Goal: Task Accomplishment & Management: Manage account settings

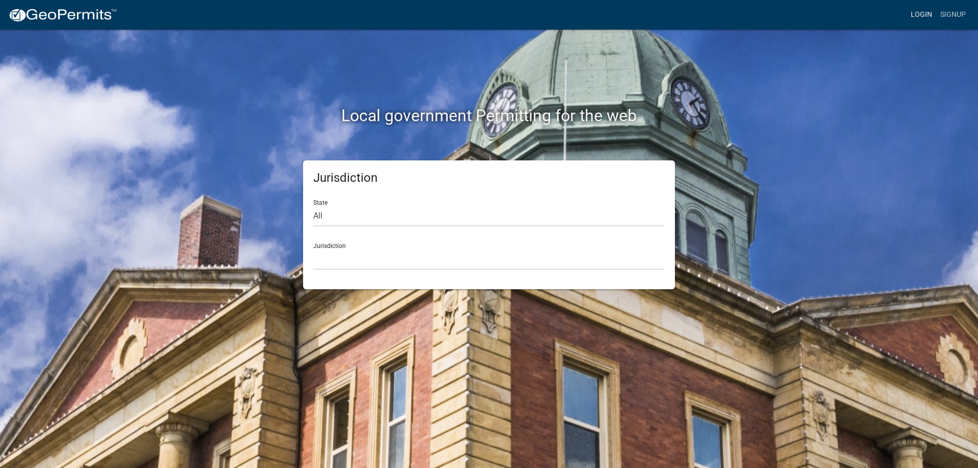
click at [920, 16] on link "Login" at bounding box center [922, 14] width 30 height 19
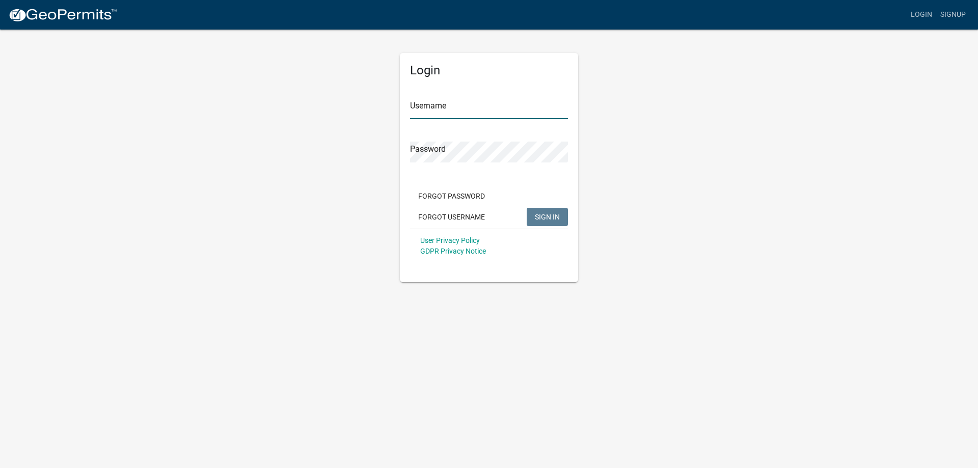
type input "[PERSON_NAME][EMAIL_ADDRESS][PERSON_NAME][DOMAIN_NAME]"
click at [548, 217] on span "SIGN IN" at bounding box center [547, 216] width 25 height 8
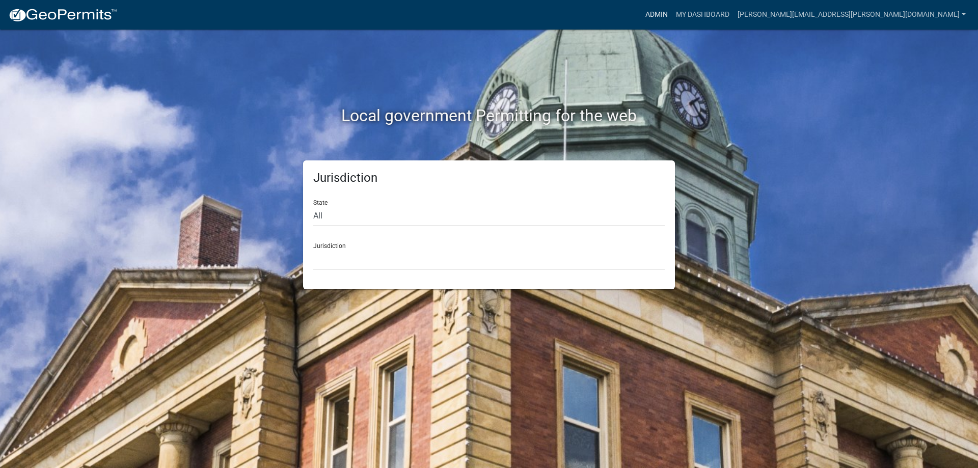
click at [672, 12] on link "Admin" at bounding box center [656, 14] width 31 height 19
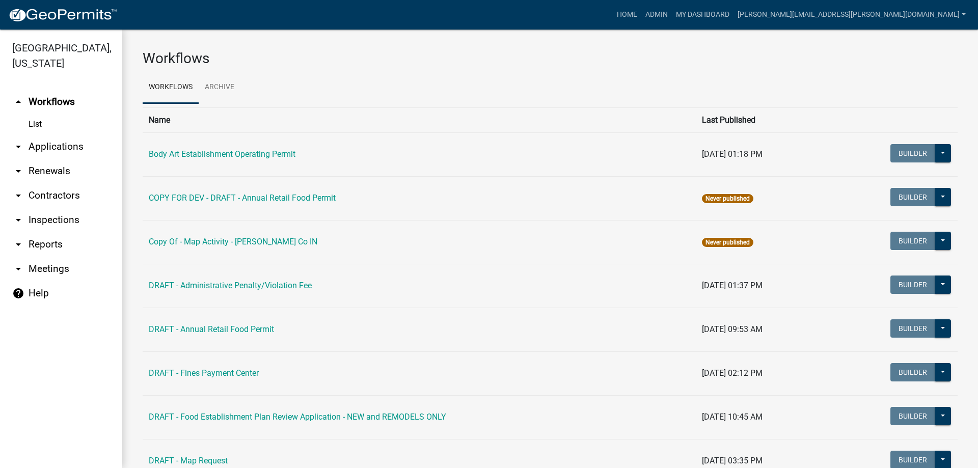
click at [17, 145] on icon "arrow_drop_down" at bounding box center [18, 147] width 12 height 12
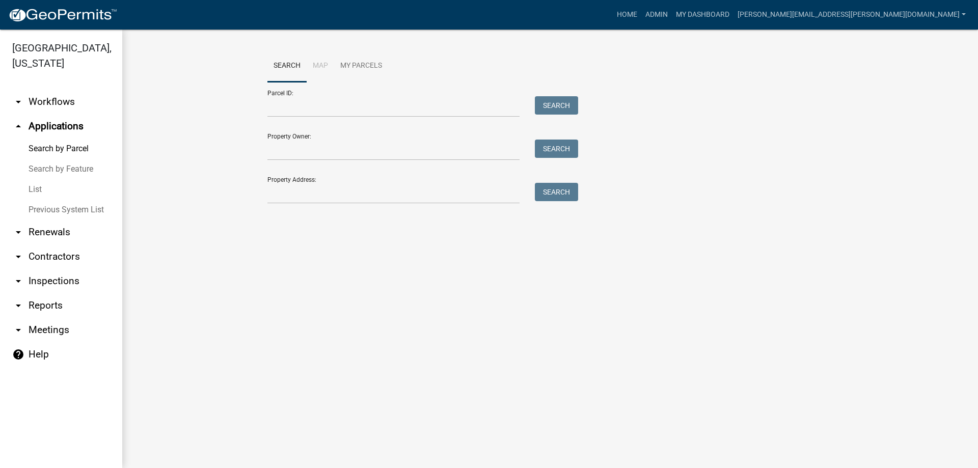
click at [17, 103] on icon "arrow_drop_down" at bounding box center [18, 102] width 12 height 12
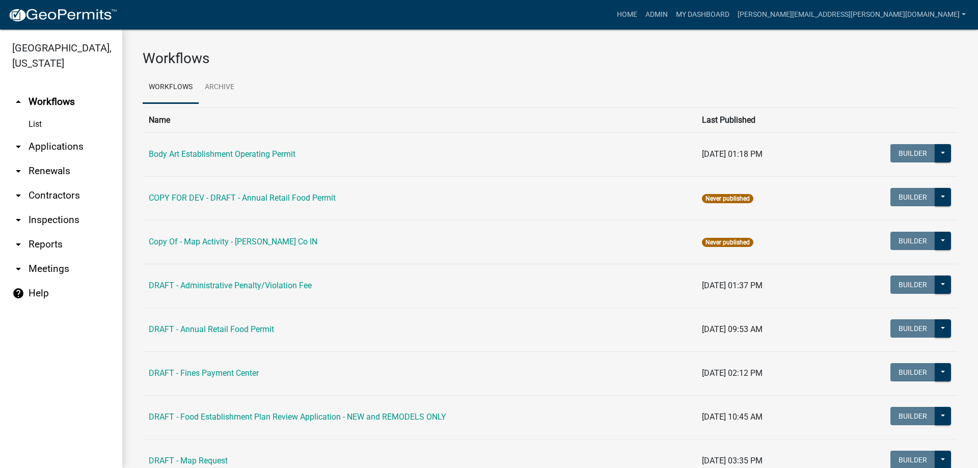
click at [41, 127] on link "List" at bounding box center [61, 124] width 122 height 20
click at [49, 219] on link "arrow_drop_down Inspections" at bounding box center [61, 220] width 122 height 24
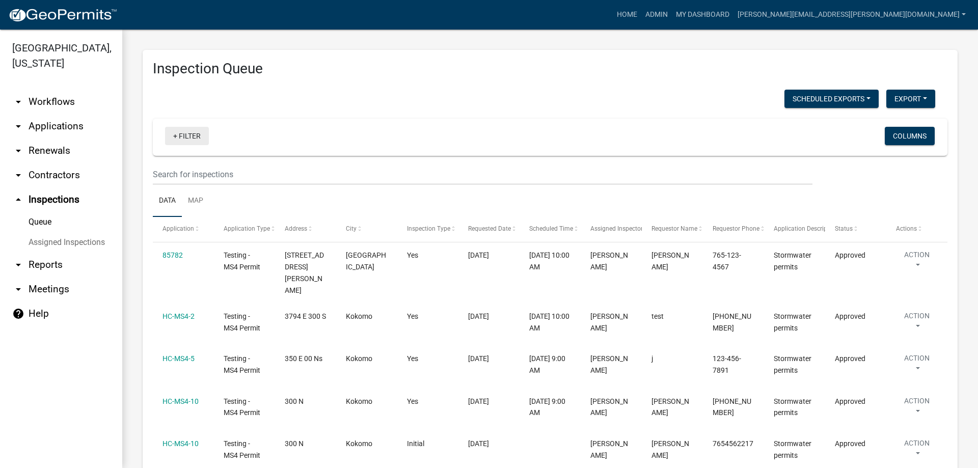
click at [190, 136] on link "+ Filter" at bounding box center [187, 136] width 44 height 18
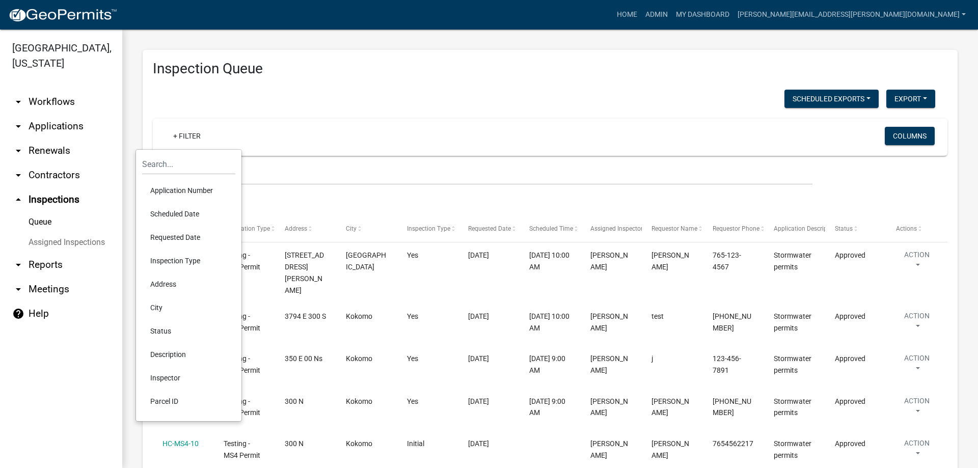
click at [47, 265] on link "arrow_drop_down Reports" at bounding box center [61, 265] width 122 height 24
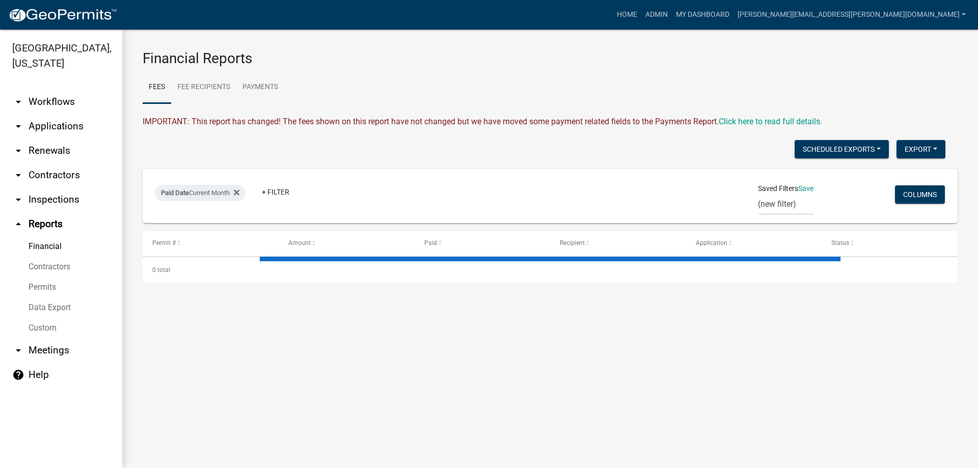
click at [44, 198] on link "arrow_drop_down Inspections" at bounding box center [61, 199] width 122 height 24
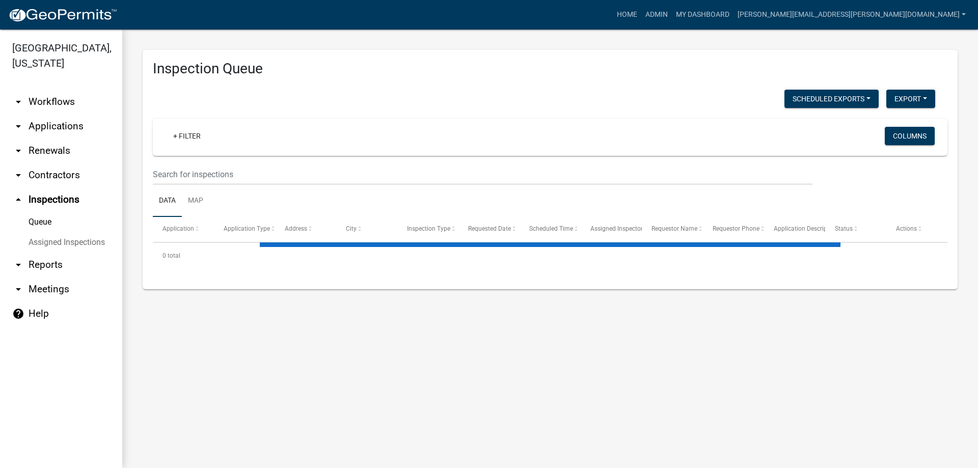
click at [40, 267] on link "arrow_drop_down Reports" at bounding box center [61, 265] width 122 height 24
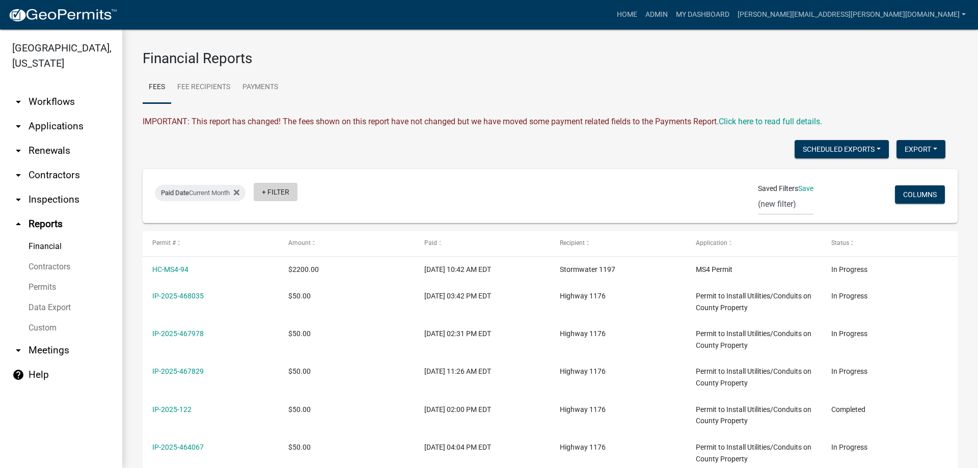
click at [282, 194] on link "+ Filter" at bounding box center [276, 192] width 44 height 18
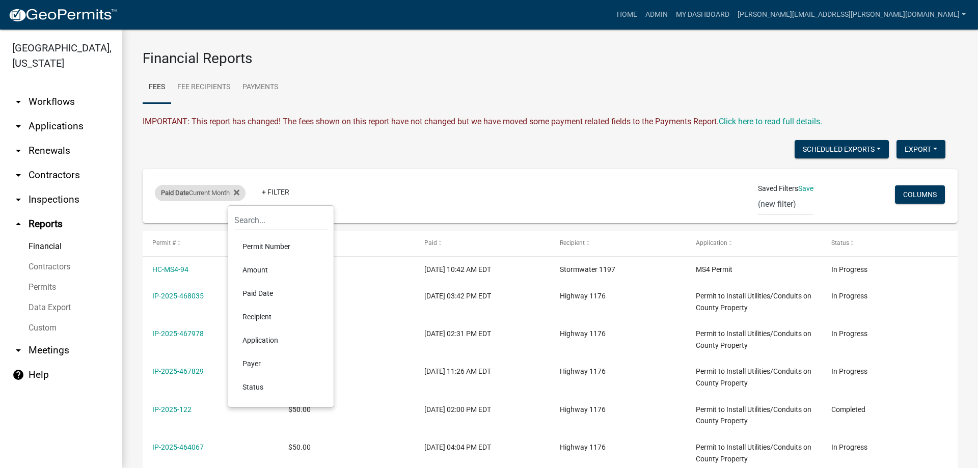
click at [194, 192] on div "Paid Date Current Month" at bounding box center [200, 193] width 91 height 16
select select "this_1_months"
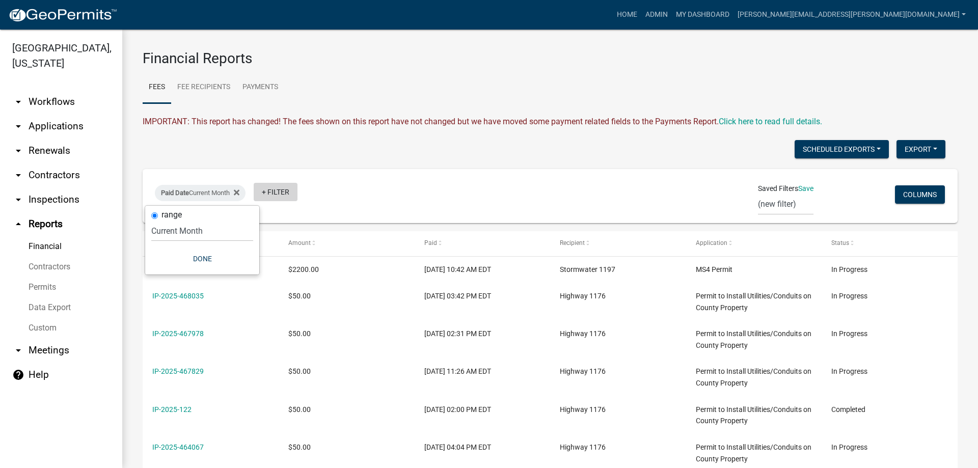
click at [289, 193] on link "+ Filter" at bounding box center [276, 192] width 44 height 18
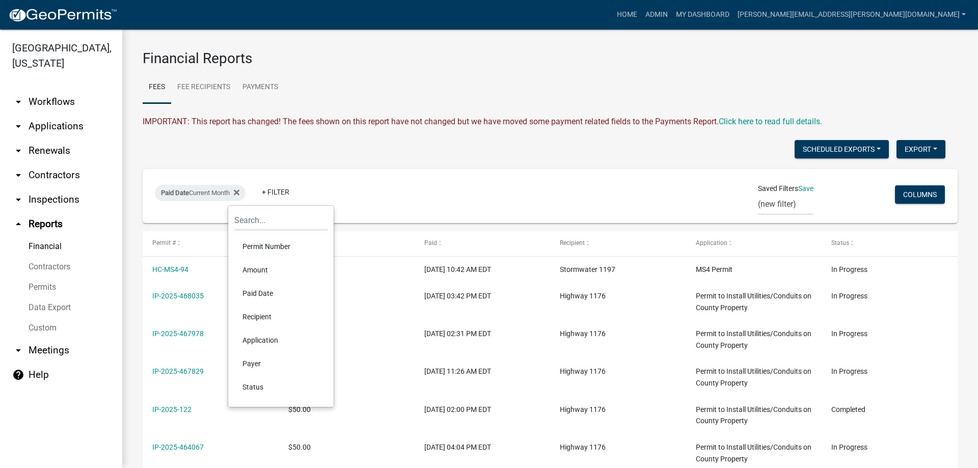
click at [48, 195] on link "arrow_drop_down Inspections" at bounding box center [61, 199] width 122 height 24
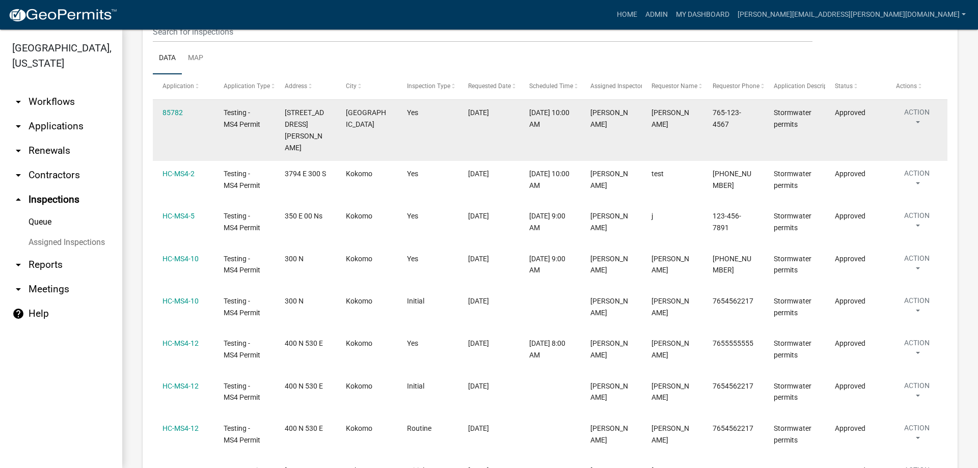
scroll to position [349, 0]
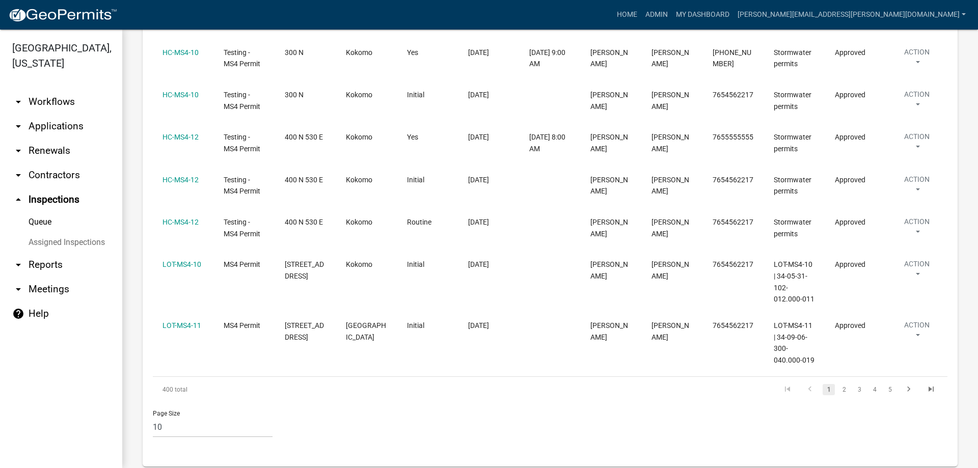
click at [35, 262] on link "arrow_drop_down Reports" at bounding box center [61, 265] width 122 height 24
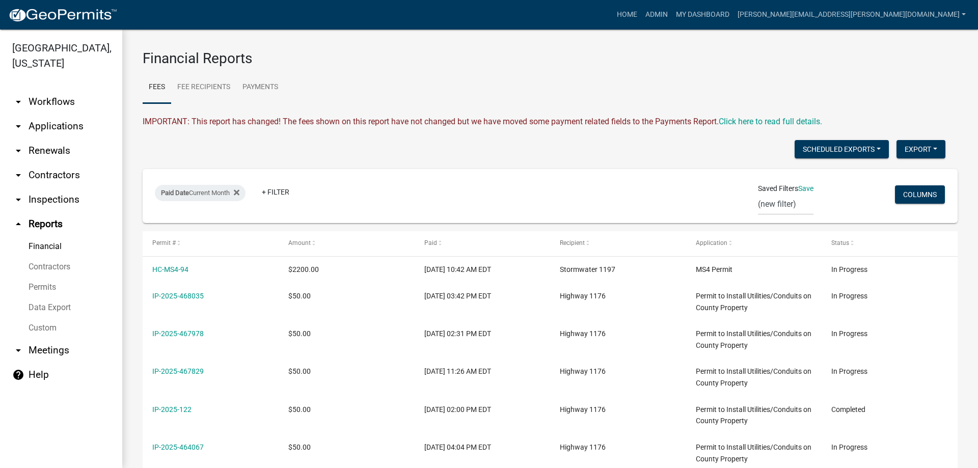
click at [42, 201] on link "arrow_drop_down Inspections" at bounding box center [61, 199] width 122 height 24
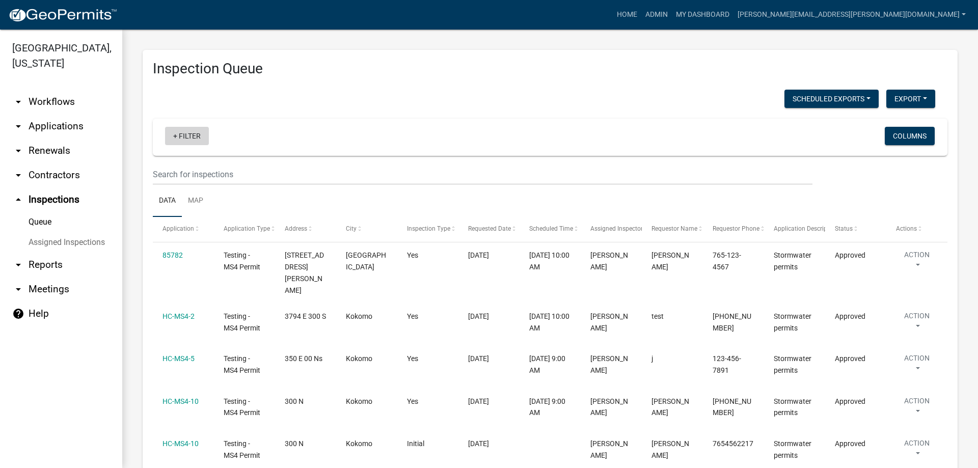
click at [188, 139] on link "+ Filter" at bounding box center [187, 136] width 44 height 18
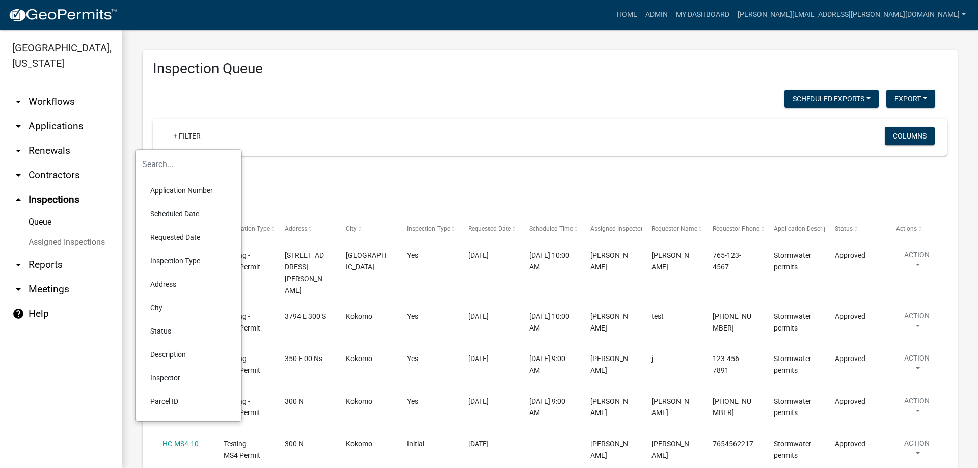
click at [45, 130] on link "arrow_drop_down Applications" at bounding box center [61, 126] width 122 height 24
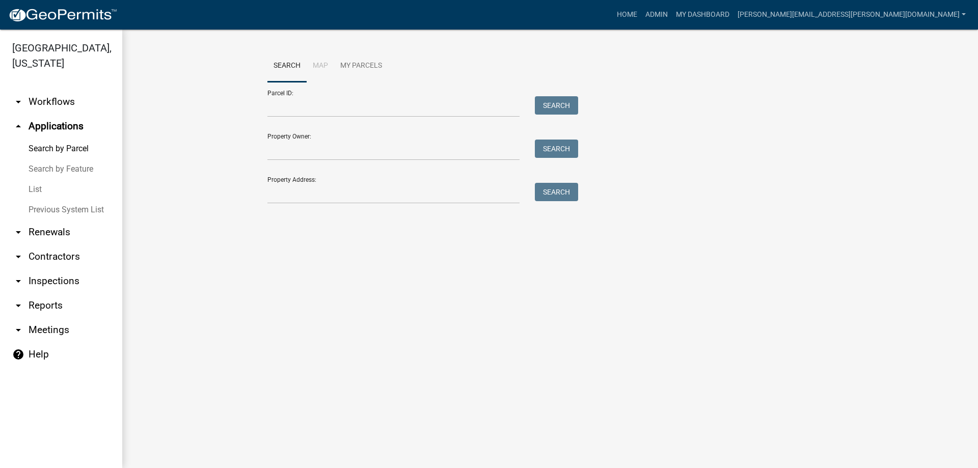
click at [36, 189] on link "List" at bounding box center [61, 189] width 122 height 20
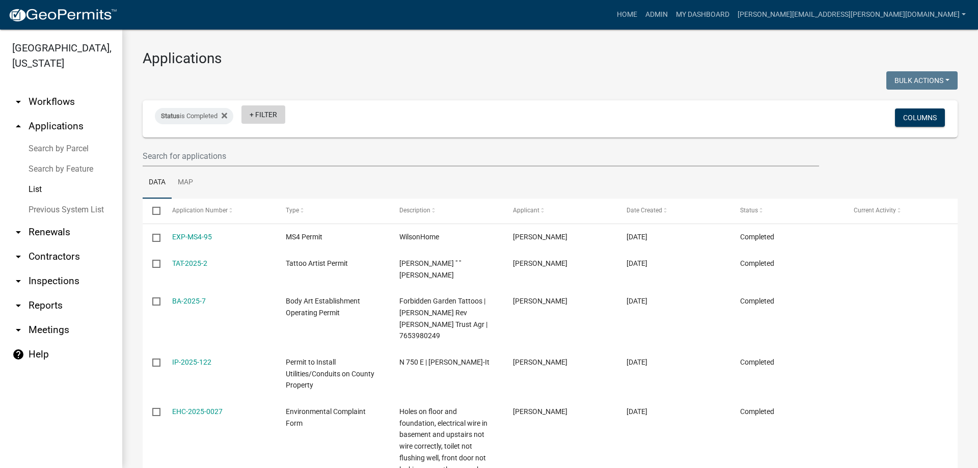
click at [258, 113] on link "+ Filter" at bounding box center [263, 114] width 44 height 18
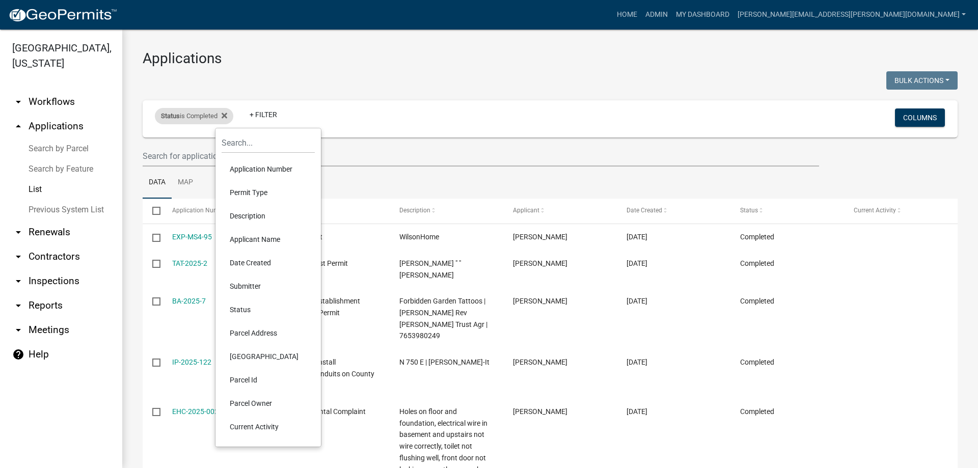
click at [190, 118] on div "Status is Completed" at bounding box center [194, 116] width 78 height 16
select select "2"
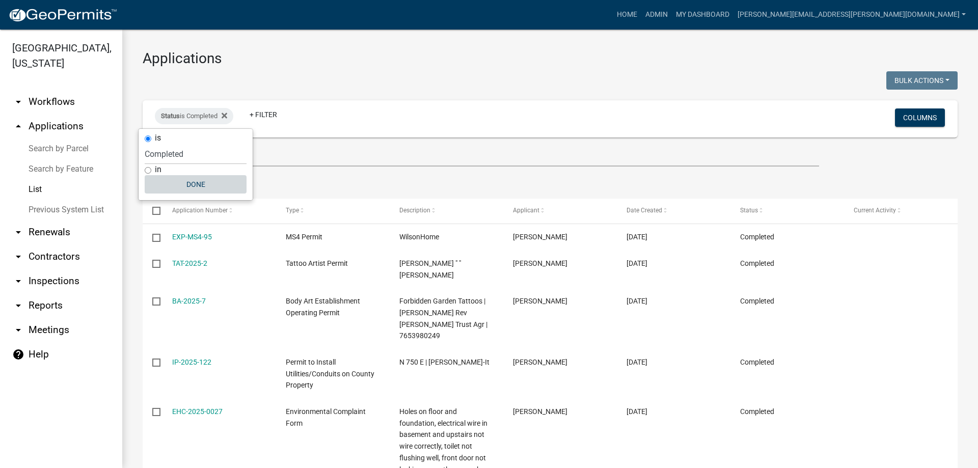
click at [201, 184] on button "Done" at bounding box center [196, 184] width 102 height 18
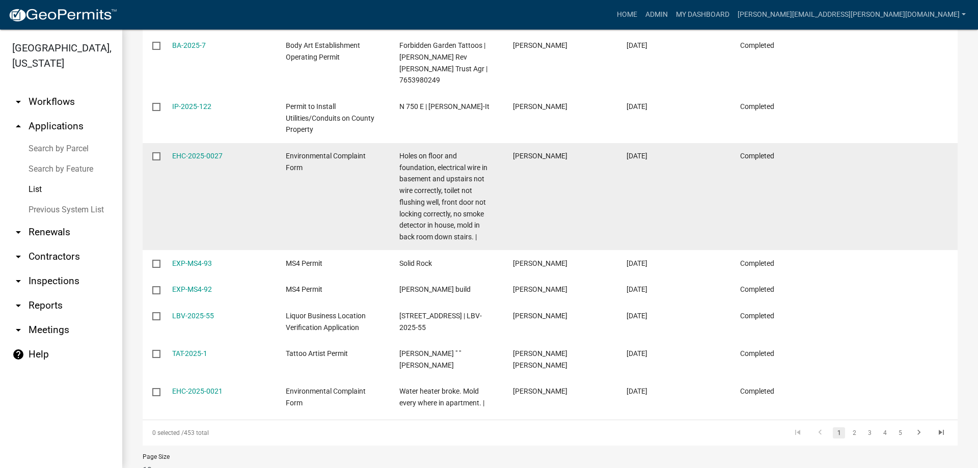
scroll to position [262, 0]
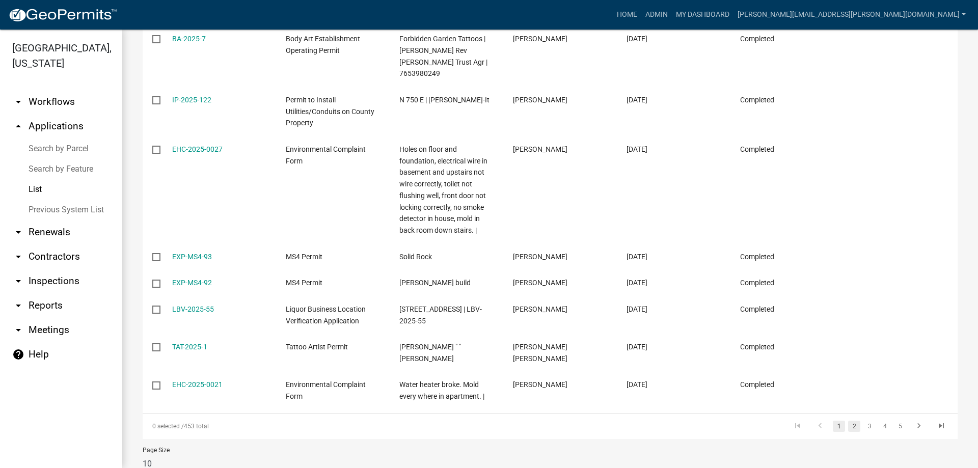
click at [848, 421] on link "2" at bounding box center [854, 426] width 12 height 11
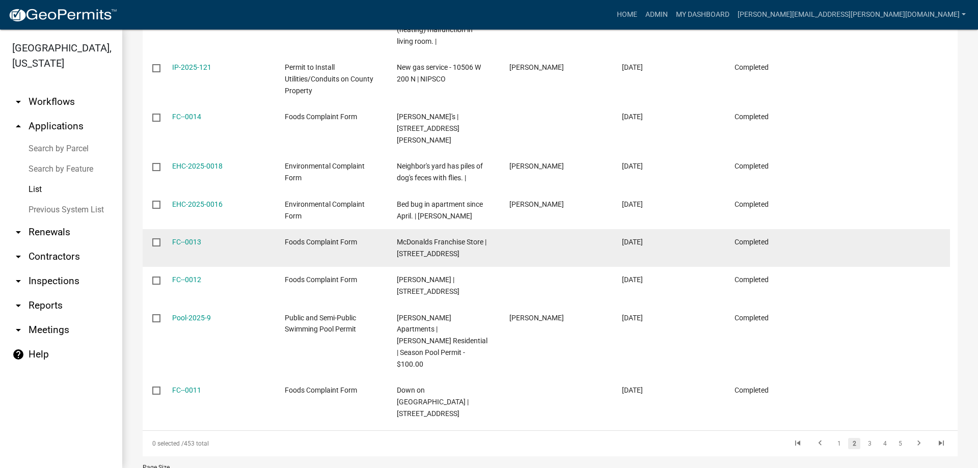
scroll to position [273, 0]
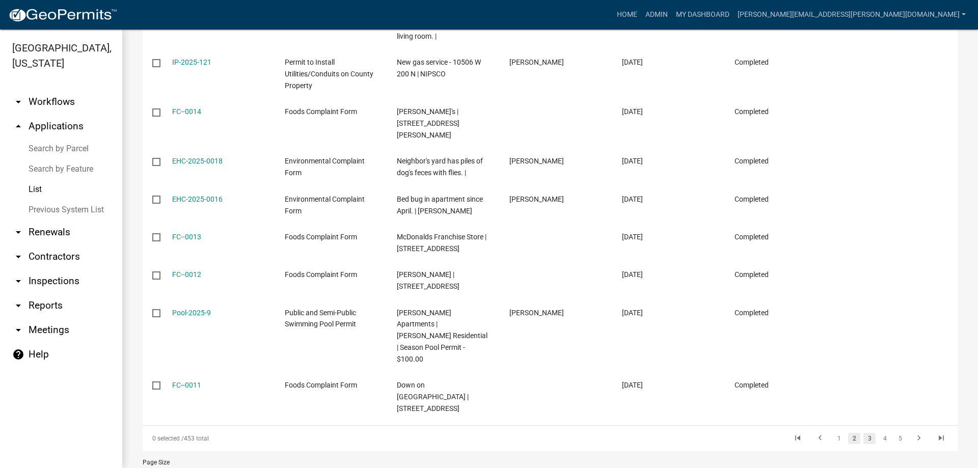
click at [863, 433] on link "3" at bounding box center [869, 438] width 12 height 11
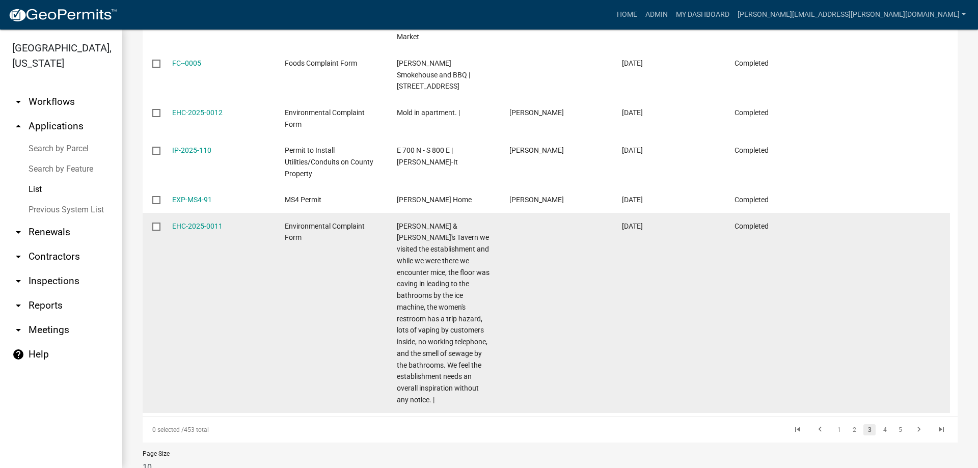
scroll to position [413, 0]
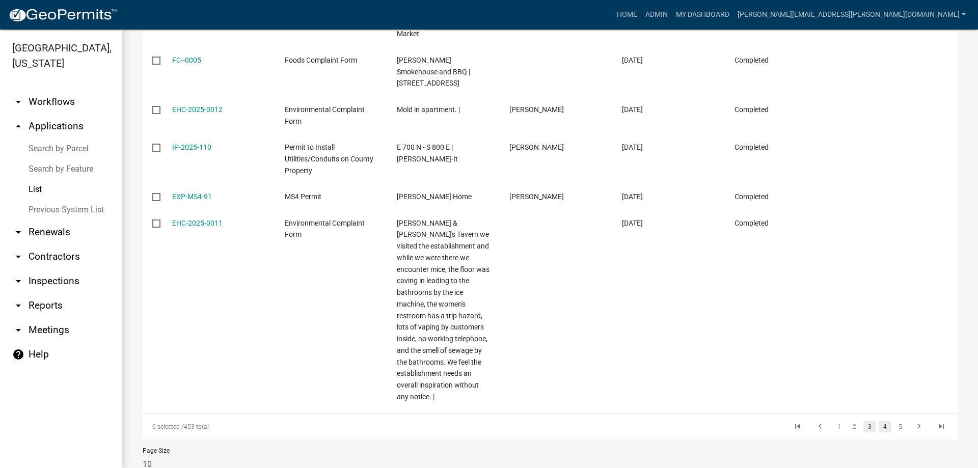
click at [879, 421] on link "4" at bounding box center [885, 426] width 12 height 11
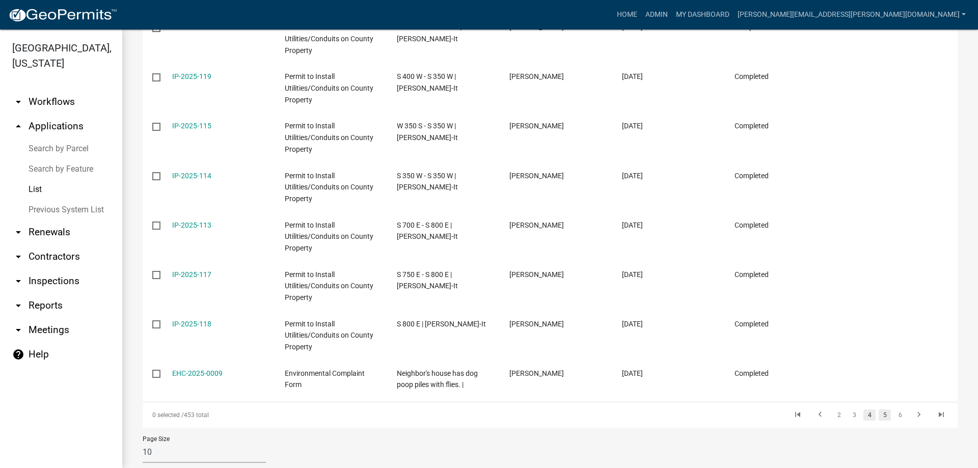
click at [879, 409] on link "5" at bounding box center [885, 414] width 12 height 11
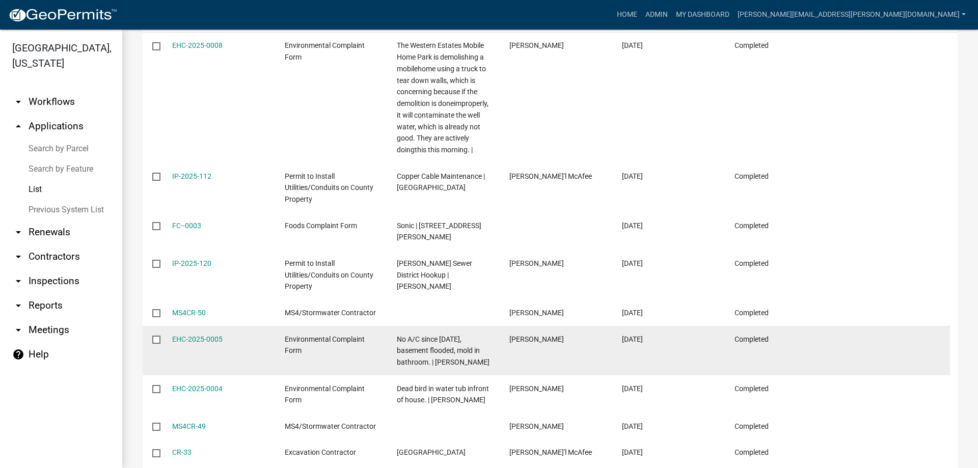
scroll to position [292, 0]
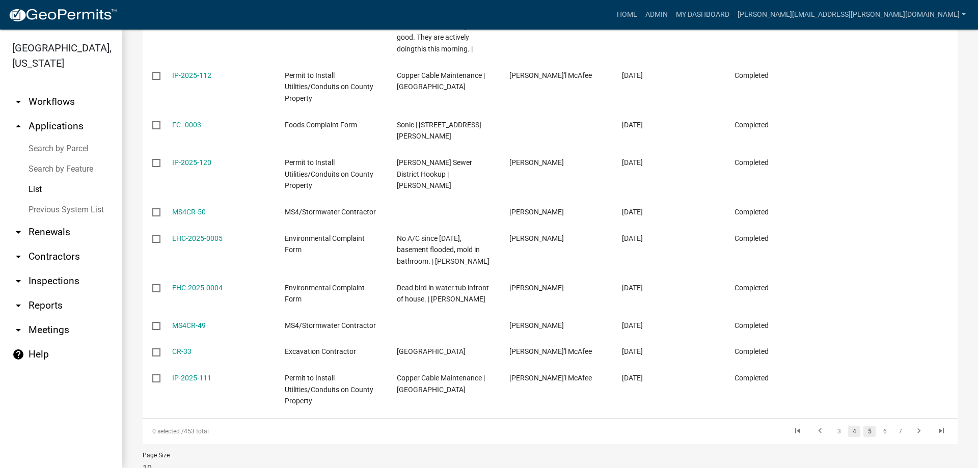
click at [849, 437] on link "4" at bounding box center [854, 431] width 12 height 11
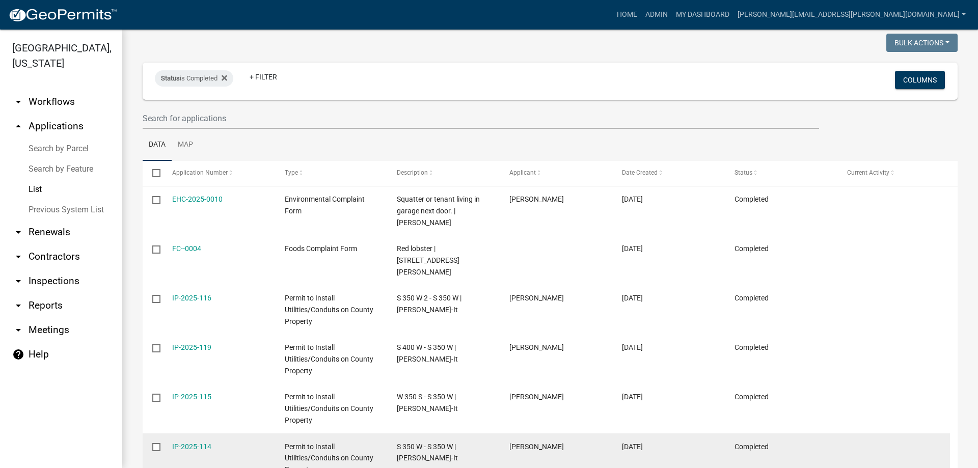
scroll to position [309, 0]
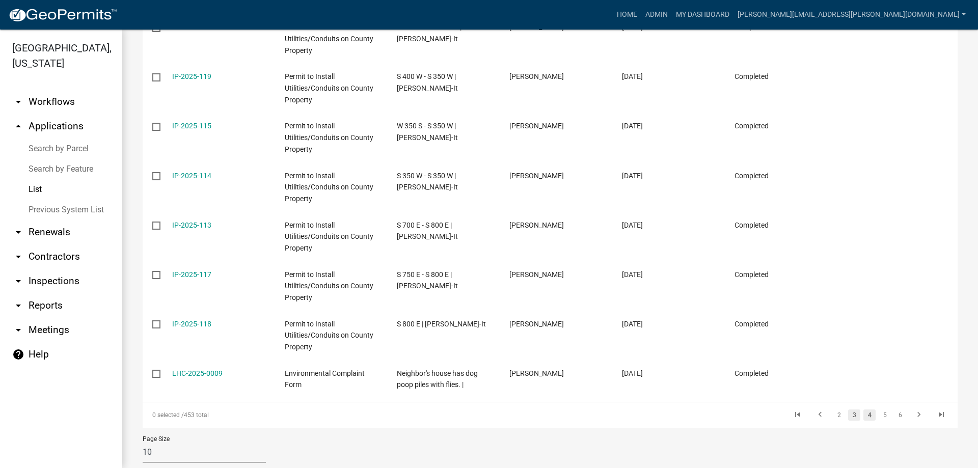
click at [848, 409] on link "3" at bounding box center [854, 414] width 12 height 11
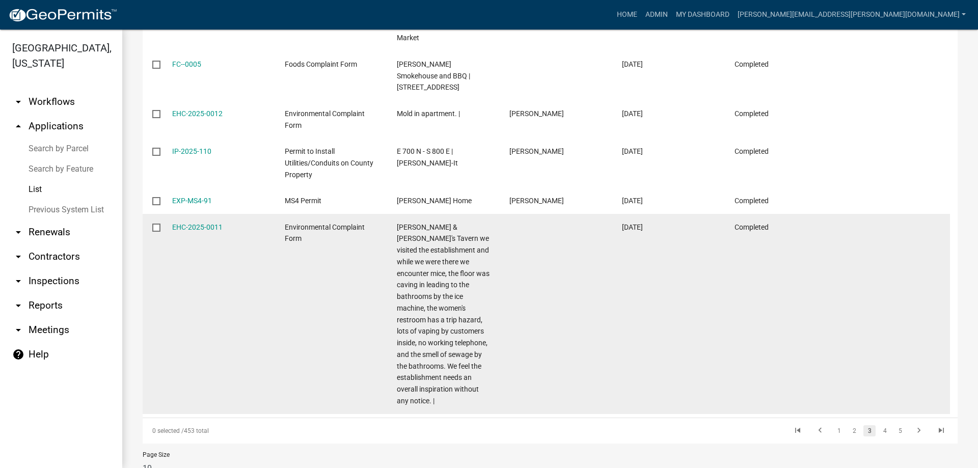
scroll to position [413, 0]
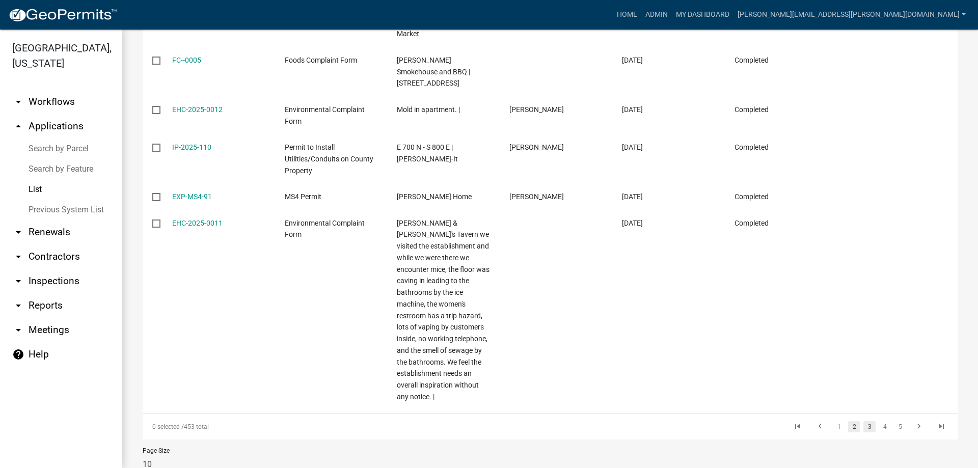
click at [848, 421] on link "2" at bounding box center [854, 426] width 12 height 11
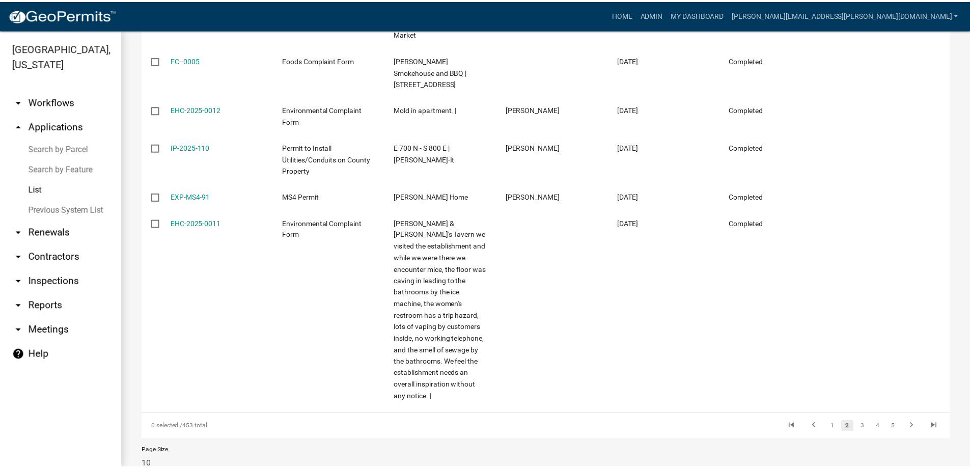
scroll to position [273, 0]
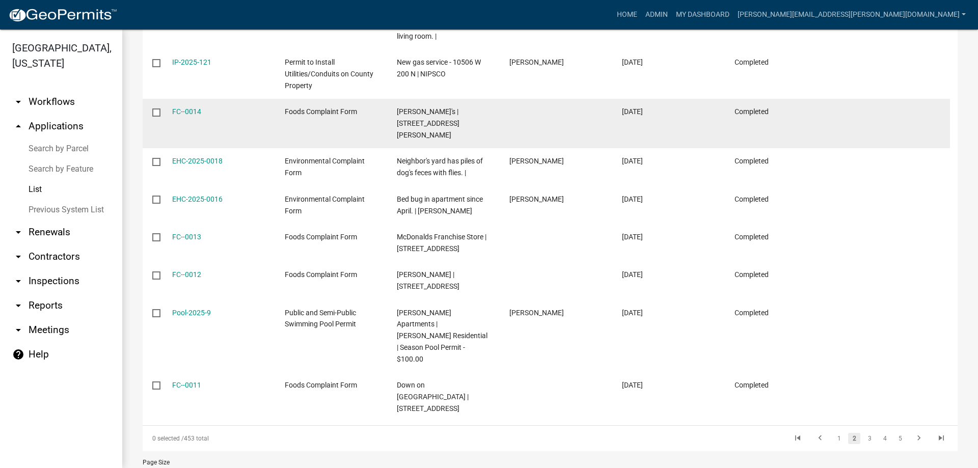
click at [323, 113] on span "Foods Complaint Form" at bounding box center [321, 111] width 72 height 8
click at [190, 112] on link "FC--0014" at bounding box center [186, 111] width 29 height 8
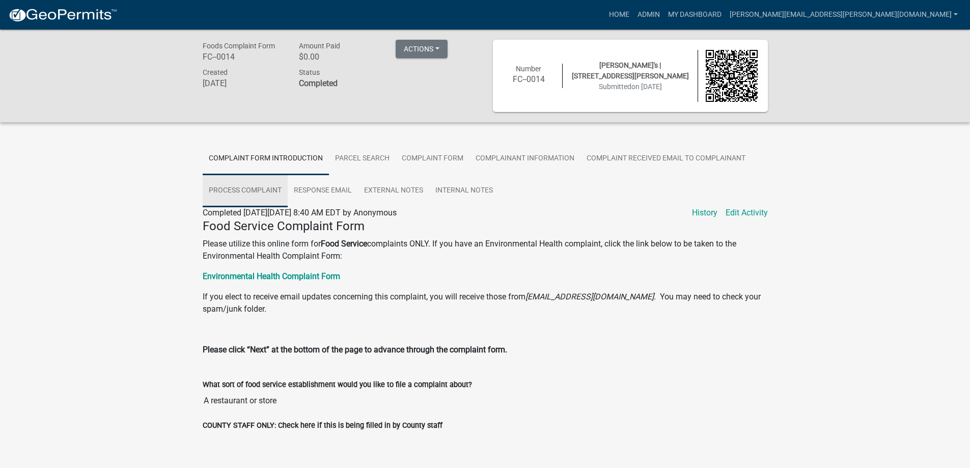
click at [265, 192] on link "Process Complaint" at bounding box center [245, 191] width 85 height 33
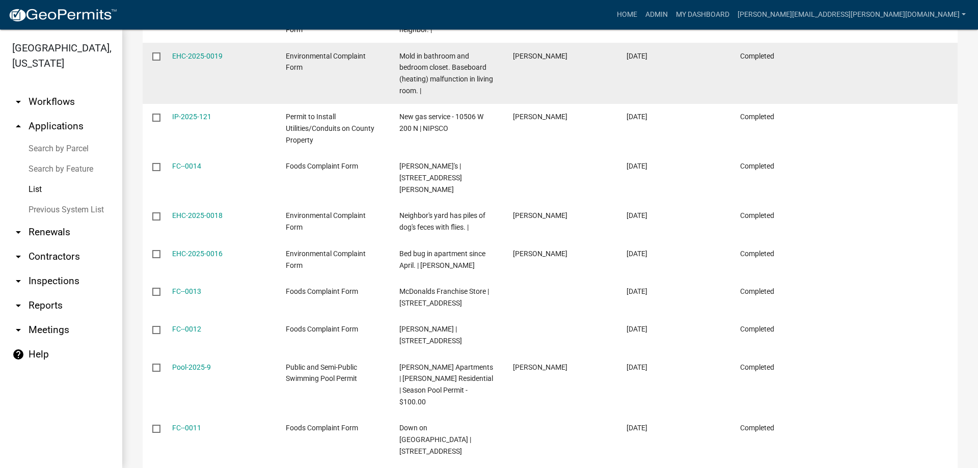
scroll to position [255, 0]
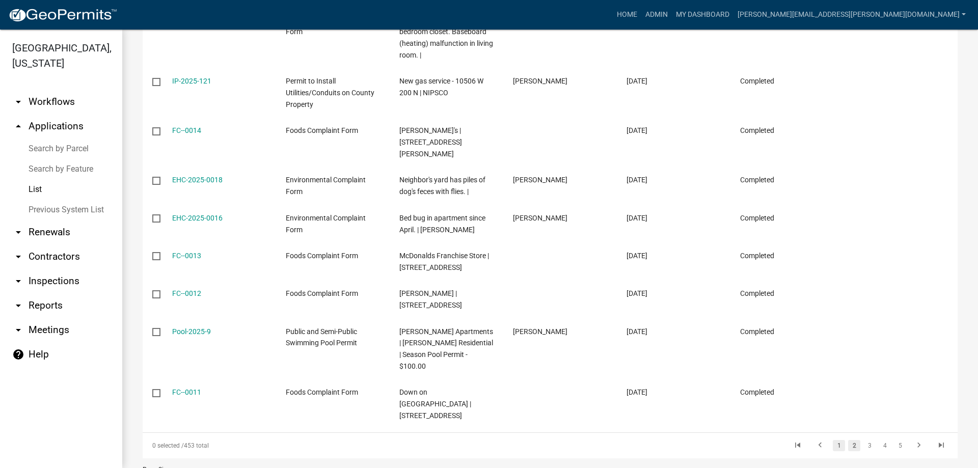
click at [833, 440] on link "1" at bounding box center [839, 445] width 12 height 11
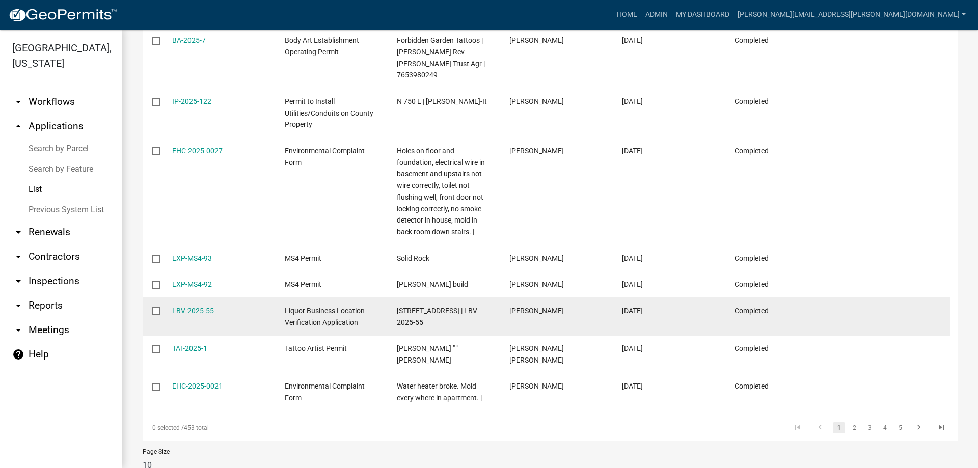
scroll to position [262, 0]
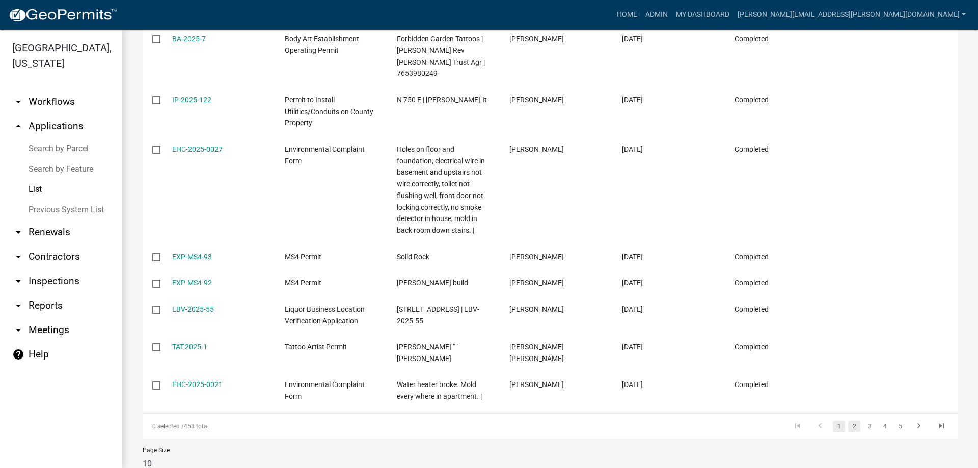
click at [848, 421] on link "2" at bounding box center [854, 426] width 12 height 11
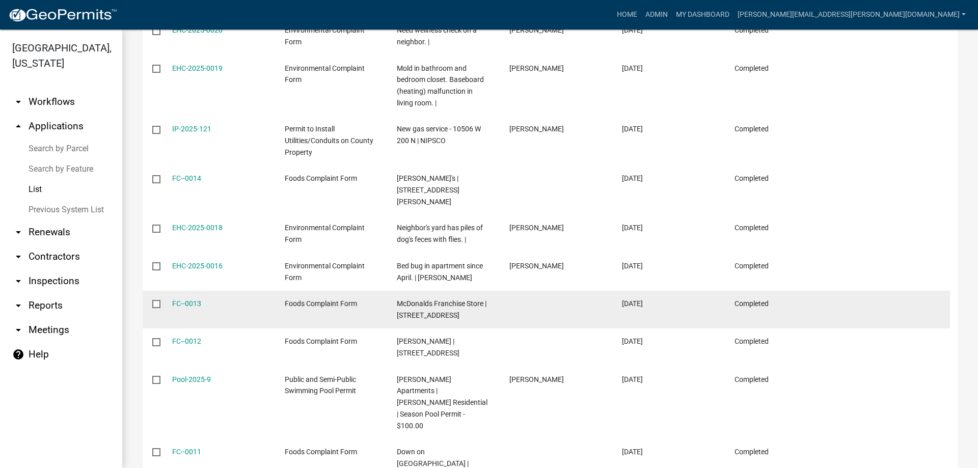
scroll to position [223, 0]
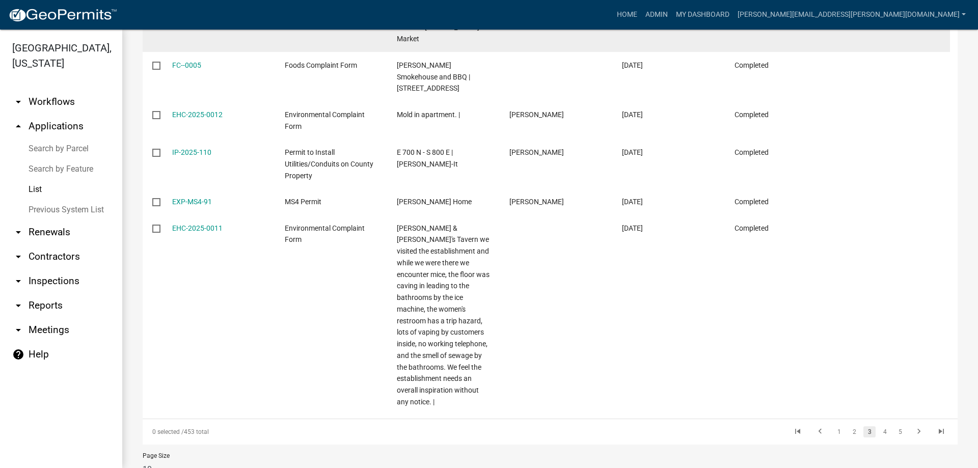
scroll to position [413, 0]
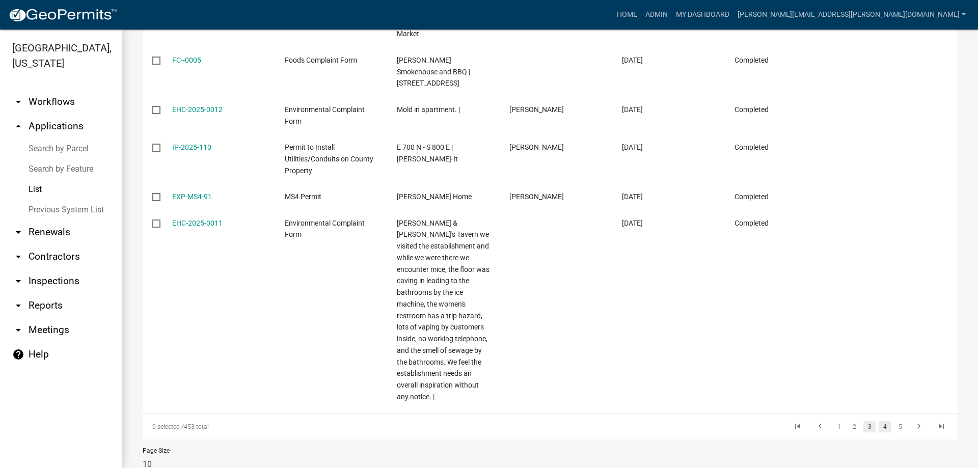
click at [879, 421] on link "4" at bounding box center [885, 426] width 12 height 11
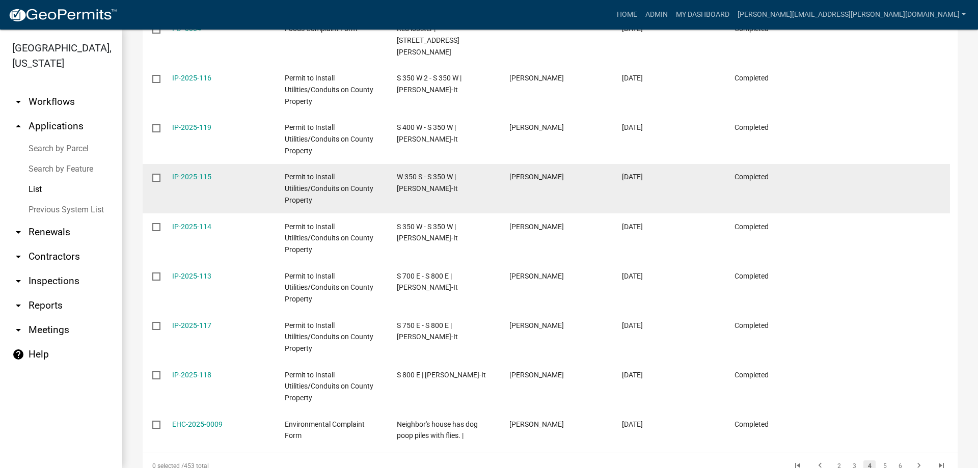
scroll to position [309, 0]
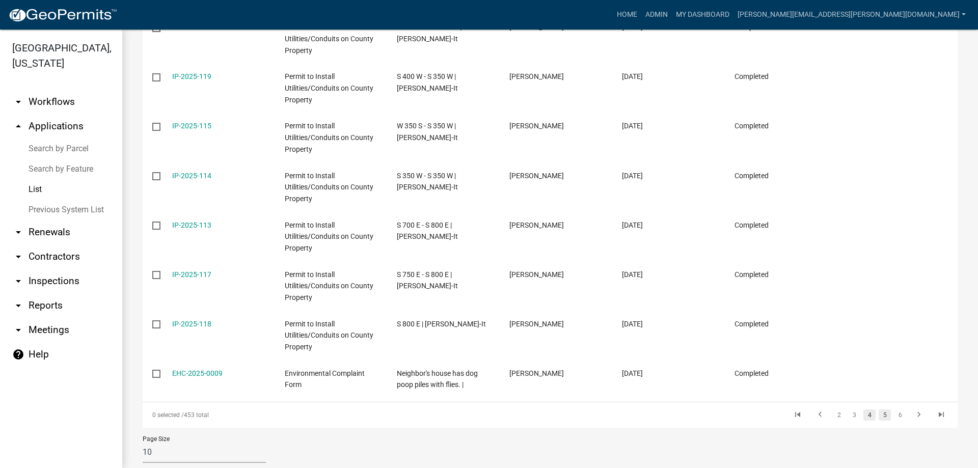
click at [879, 409] on link "5" at bounding box center [885, 414] width 12 height 11
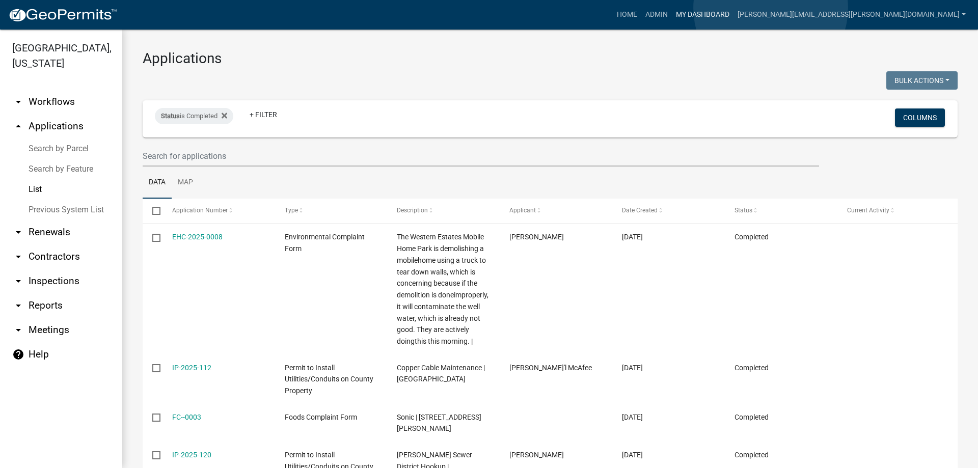
click at [733, 8] on link "My Dashboard" at bounding box center [703, 14] width 62 height 19
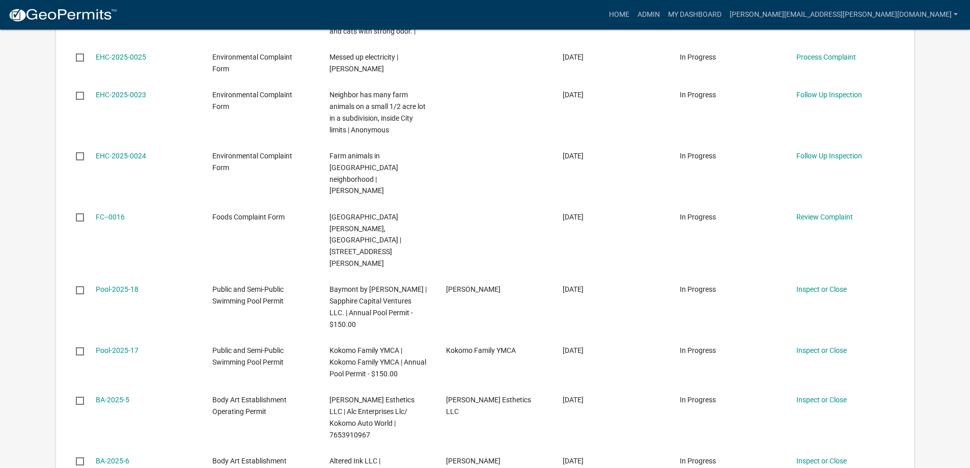
scroll to position [509, 0]
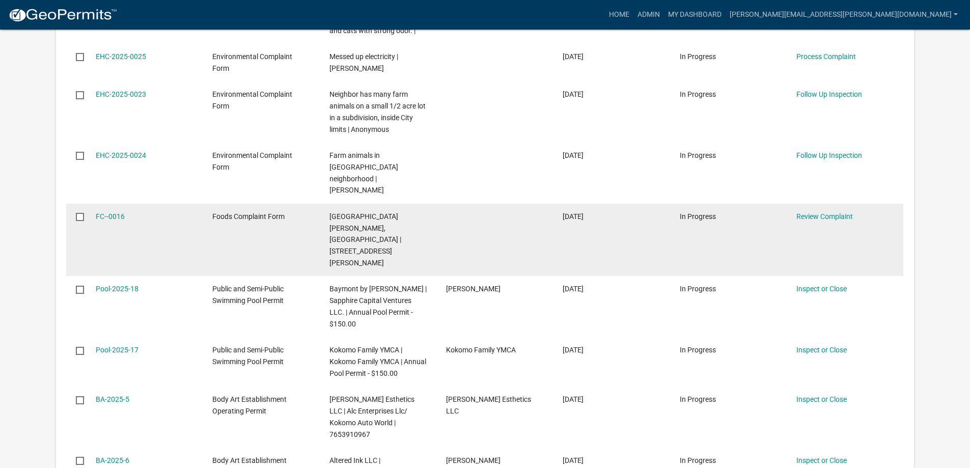
click at [348, 212] on span "[GEOGRAPHIC_DATA][PERSON_NAME],[GEOGRAPHIC_DATA] | [STREET_ADDRESS][PERSON_NAME]" at bounding box center [366, 239] width 72 height 54
click at [106, 212] on link "FC--0016" at bounding box center [110, 216] width 29 height 8
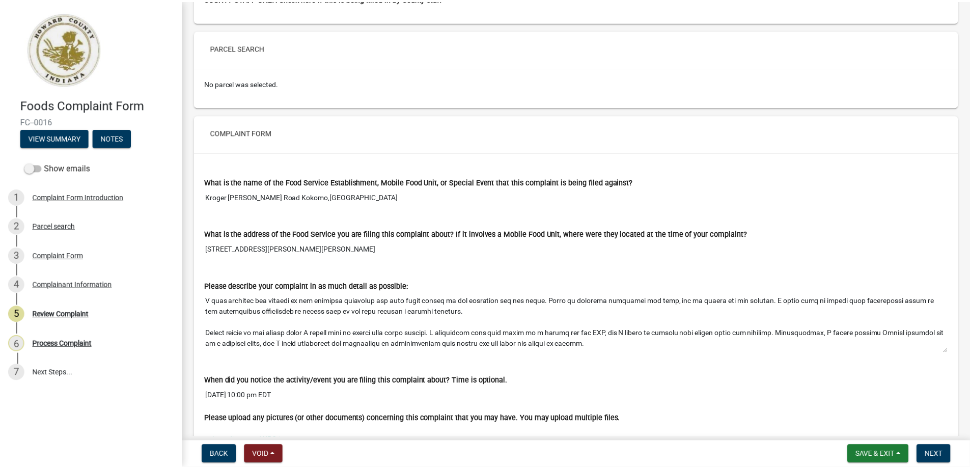
scroll to position [223, 0]
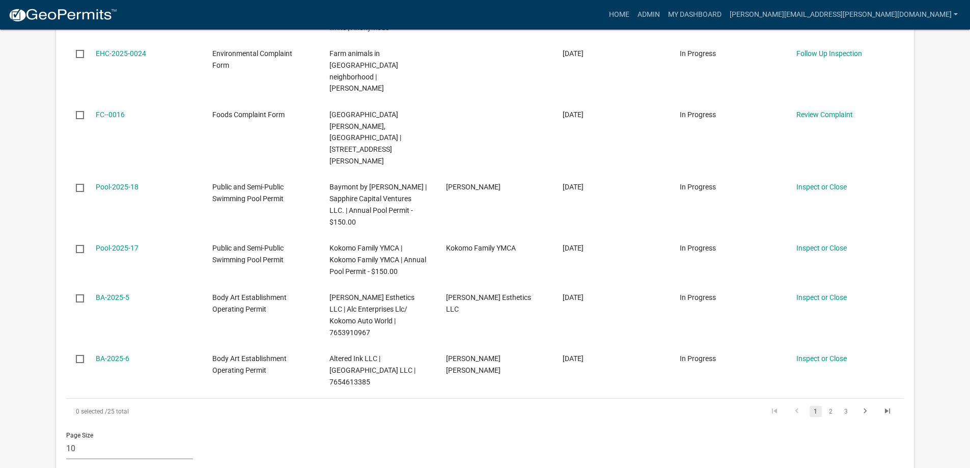
scroll to position [662, 0]
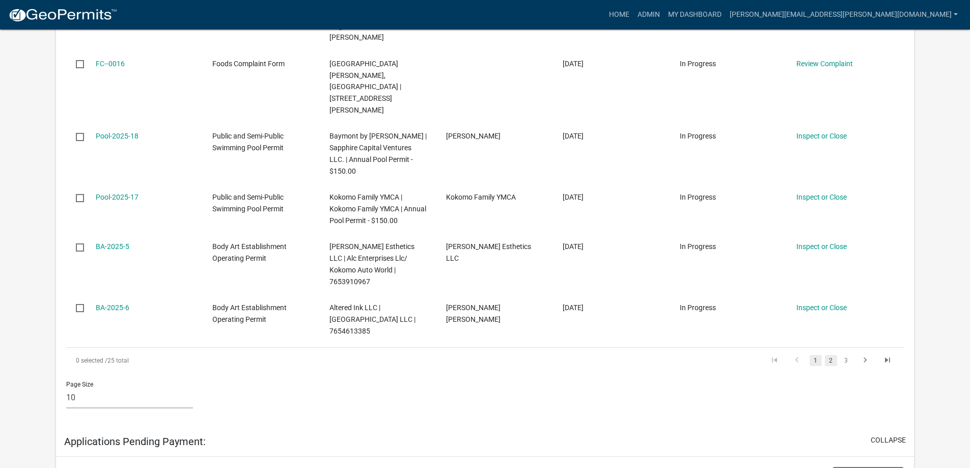
click at [834, 355] on link "2" at bounding box center [831, 360] width 12 height 11
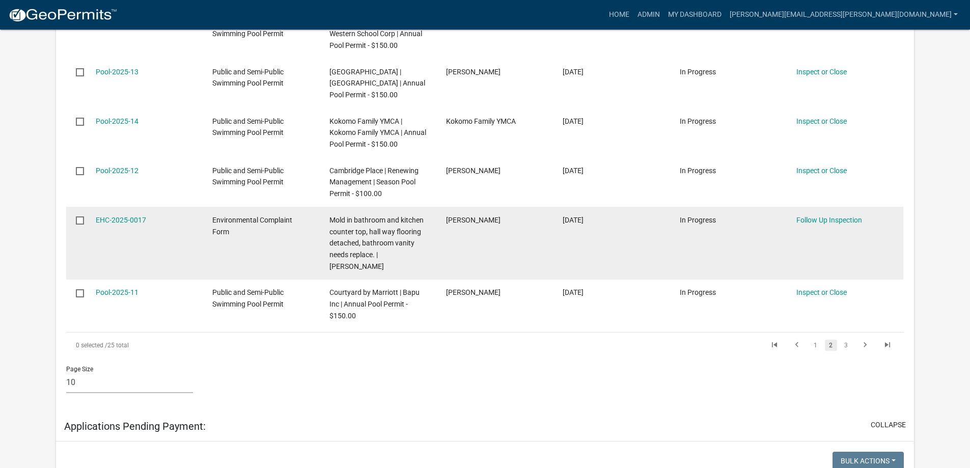
scroll to position [581, 0]
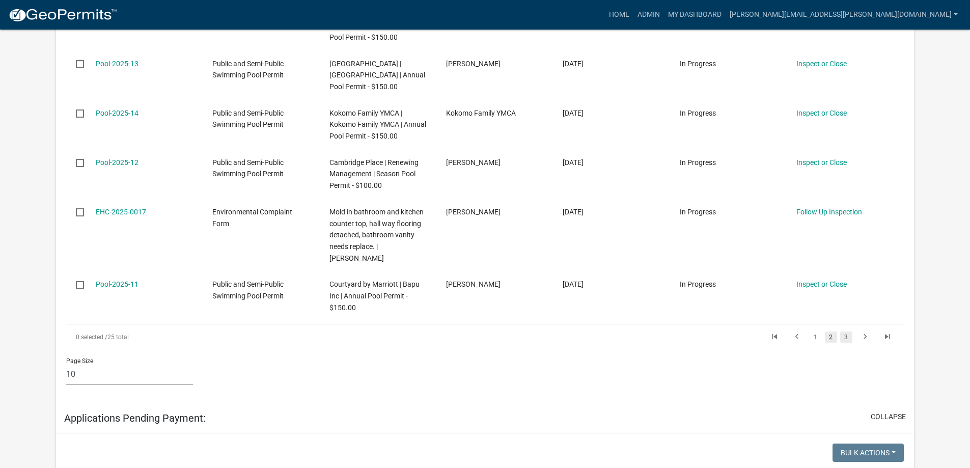
click at [844, 332] on link "3" at bounding box center [846, 337] width 12 height 11
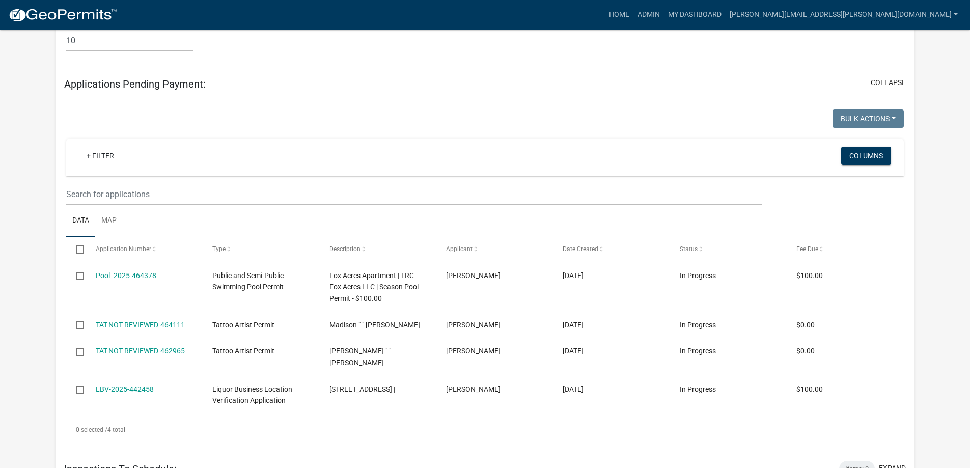
scroll to position [644, 0]
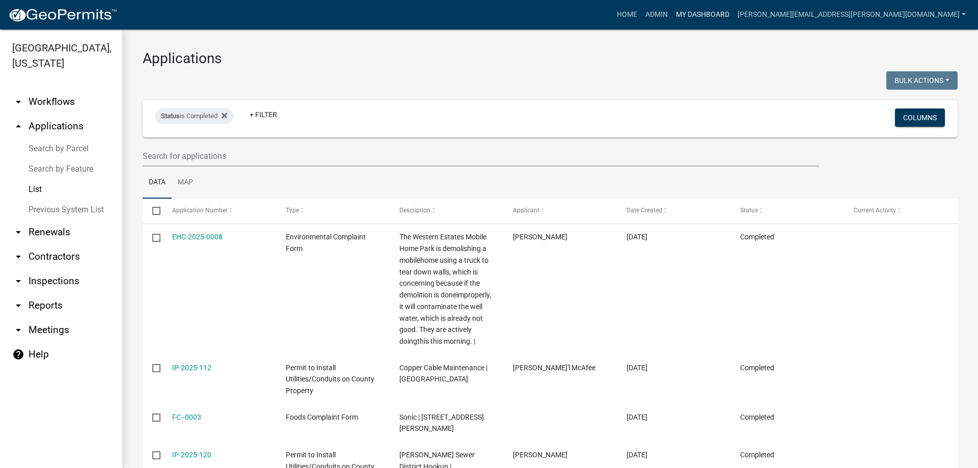
click at [733, 11] on link "My Dashboard" at bounding box center [703, 14] width 62 height 19
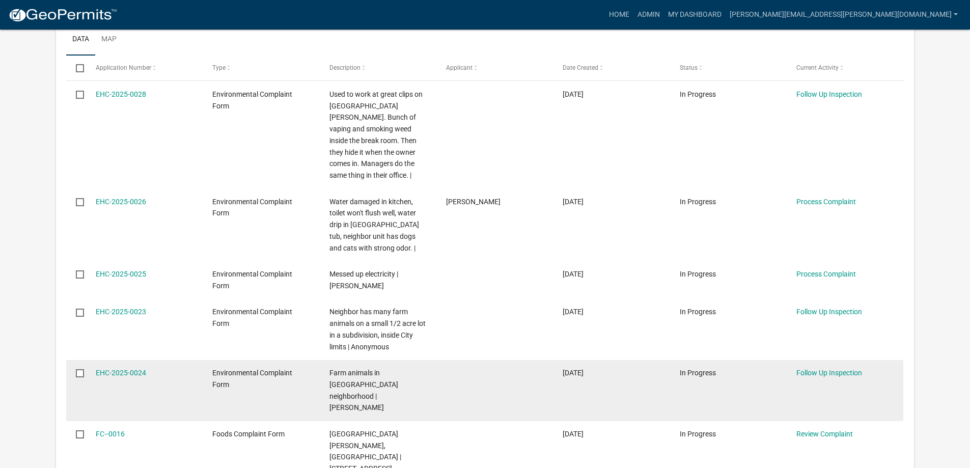
scroll to position [407, 0]
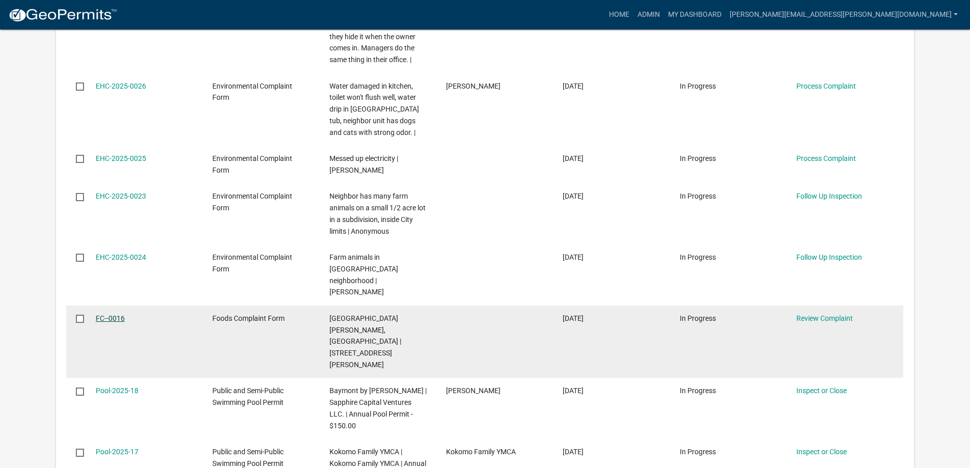
click at [108, 314] on link "FC--0016" at bounding box center [110, 318] width 29 height 8
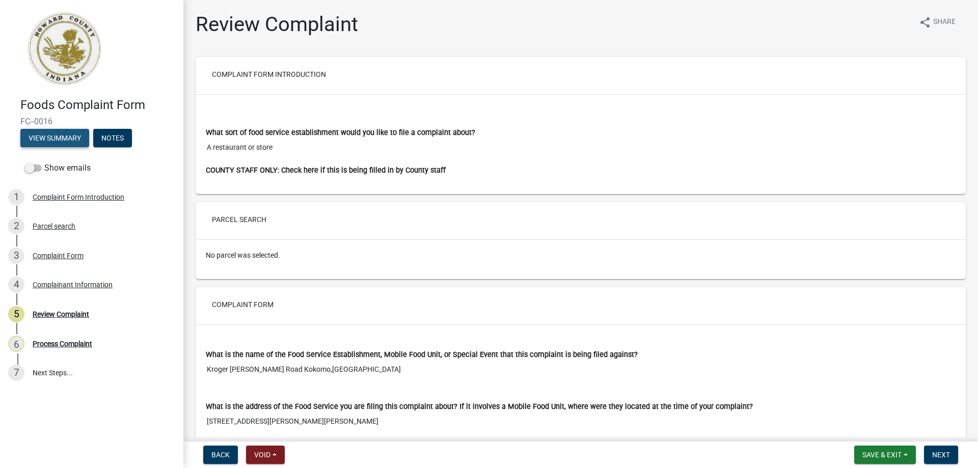
click at [66, 139] on button "View Summary" at bounding box center [54, 138] width 69 height 18
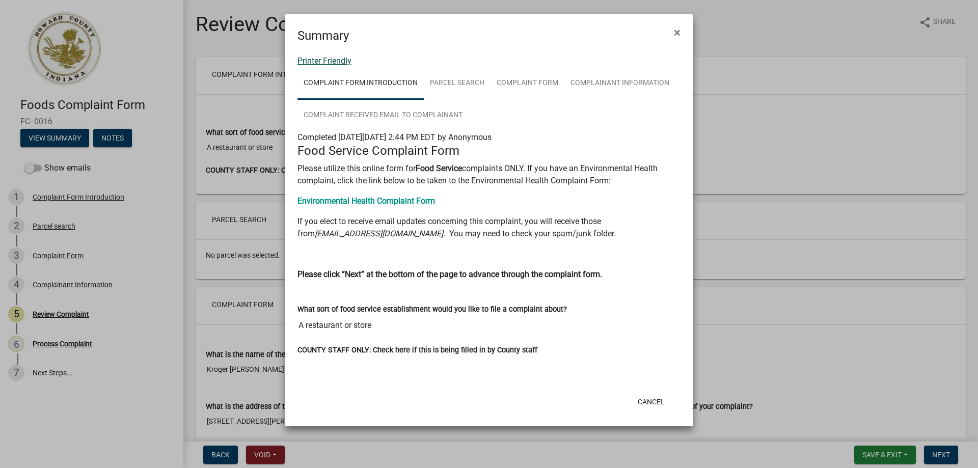
click at [325, 64] on link "Printer Friendly" at bounding box center [324, 61] width 54 height 10
click at [677, 31] on span "×" at bounding box center [677, 32] width 7 height 14
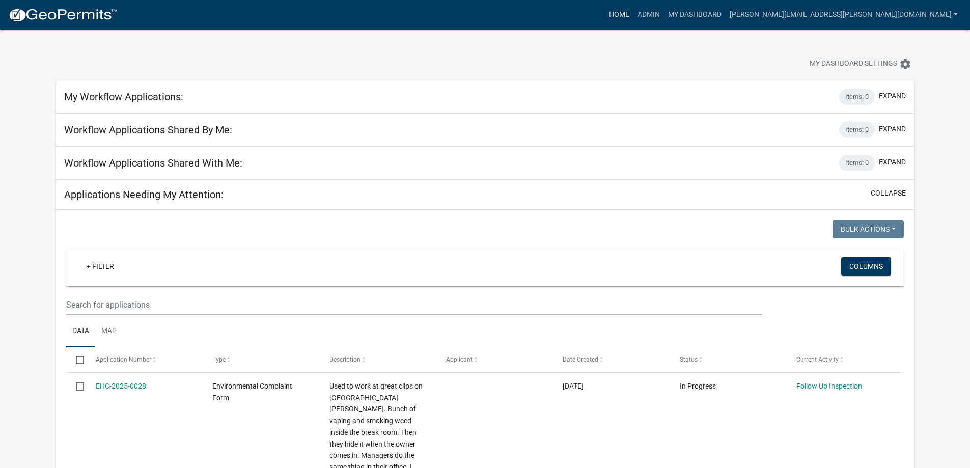
click at [634, 13] on link "Home" at bounding box center [619, 14] width 29 height 19
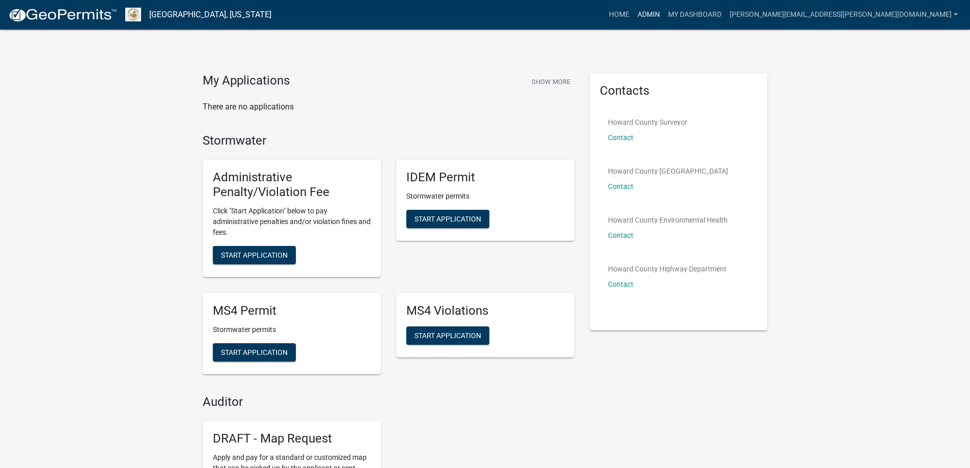
click at [664, 10] on link "Admin" at bounding box center [649, 14] width 31 height 19
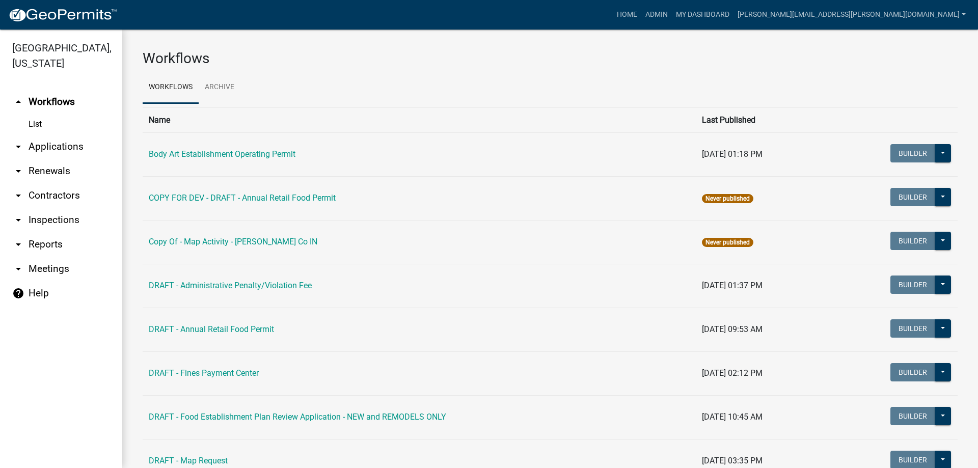
click at [36, 122] on link "List" at bounding box center [61, 124] width 122 height 20
click at [22, 221] on icon "arrow_drop_down" at bounding box center [18, 220] width 12 height 12
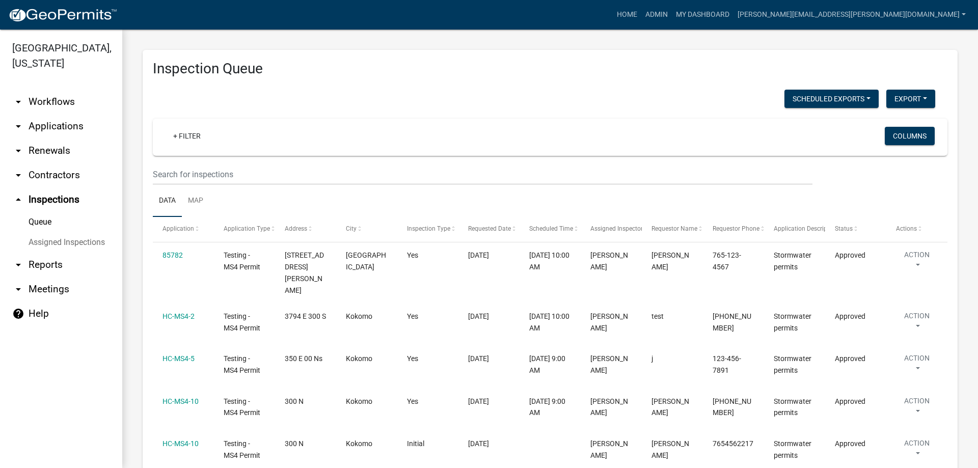
click at [39, 267] on link "arrow_drop_down Reports" at bounding box center [61, 265] width 122 height 24
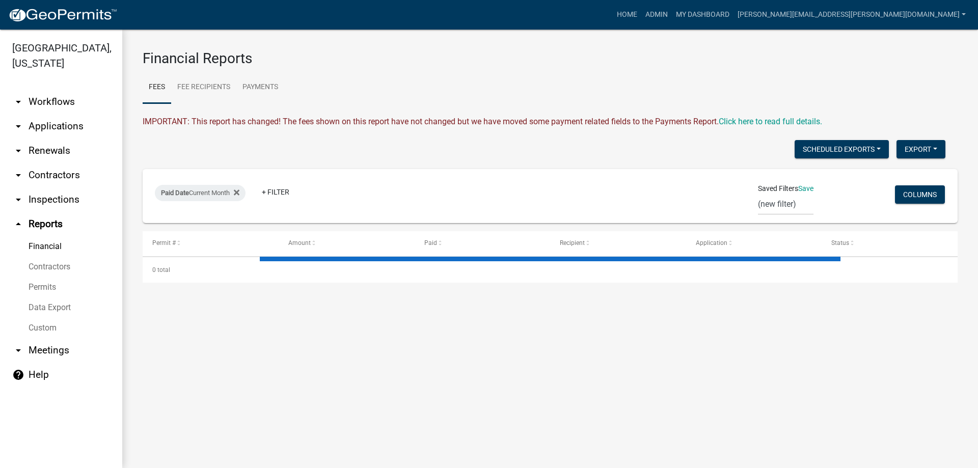
click at [34, 225] on link "arrow_drop_up Reports" at bounding box center [61, 224] width 122 height 24
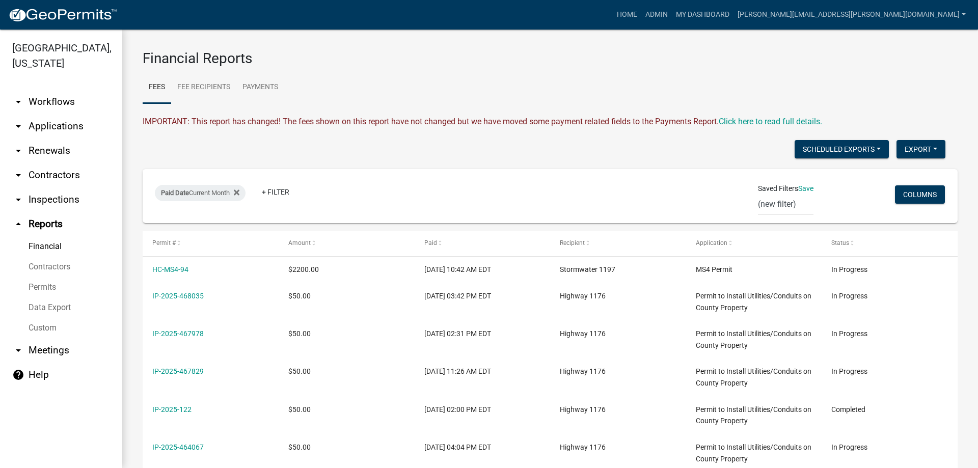
click at [48, 202] on link "arrow_drop_down Inspections" at bounding box center [61, 199] width 122 height 24
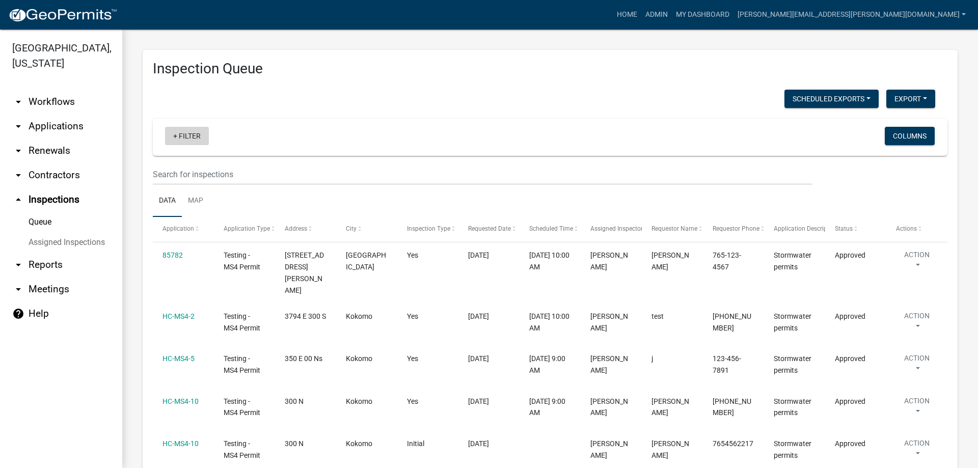
click at [190, 138] on link "+ Filter" at bounding box center [187, 136] width 44 height 18
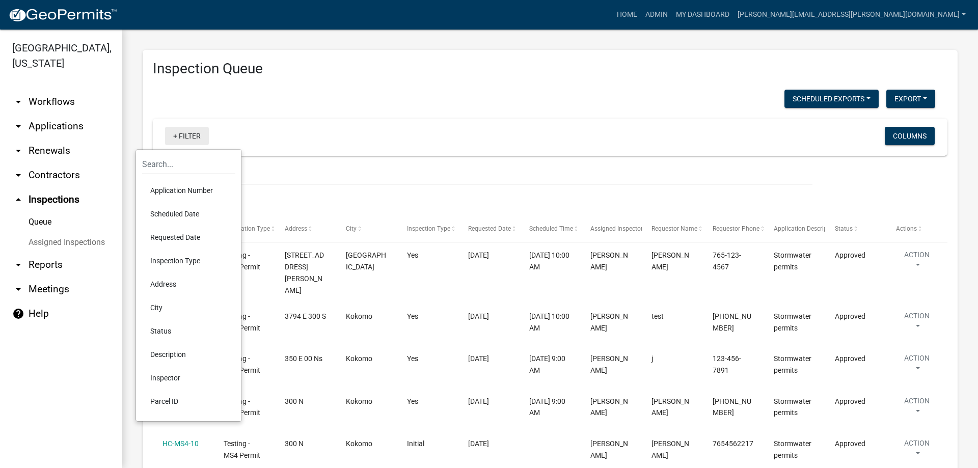
click at [190, 134] on link "+ Filter" at bounding box center [187, 136] width 44 height 18
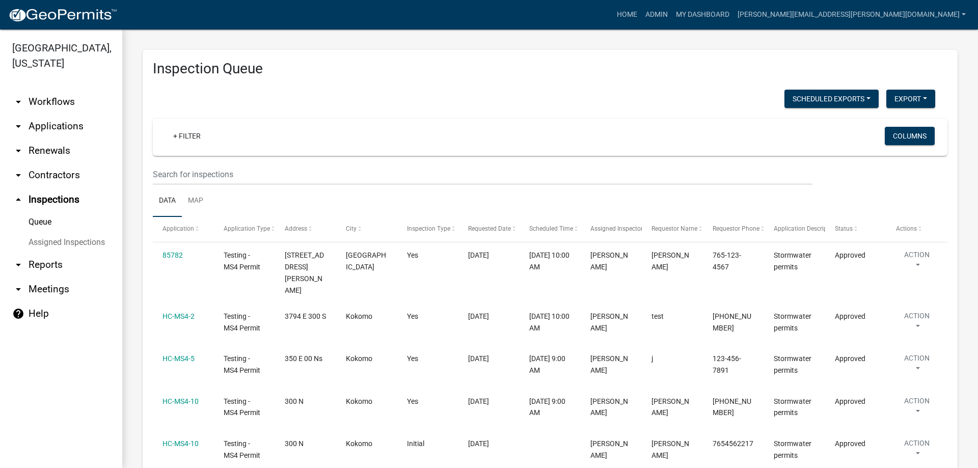
click at [41, 130] on link "arrow_drop_down Applications" at bounding box center [61, 126] width 122 height 24
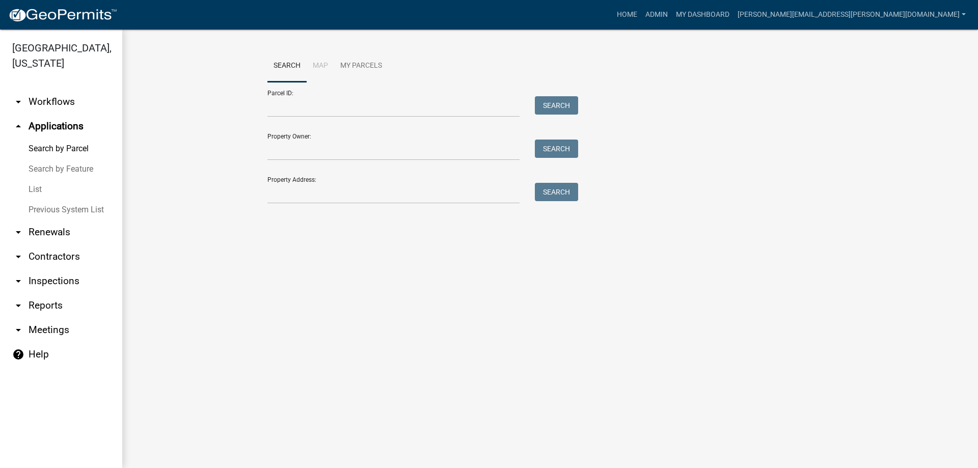
click at [35, 188] on link "List" at bounding box center [61, 189] width 122 height 20
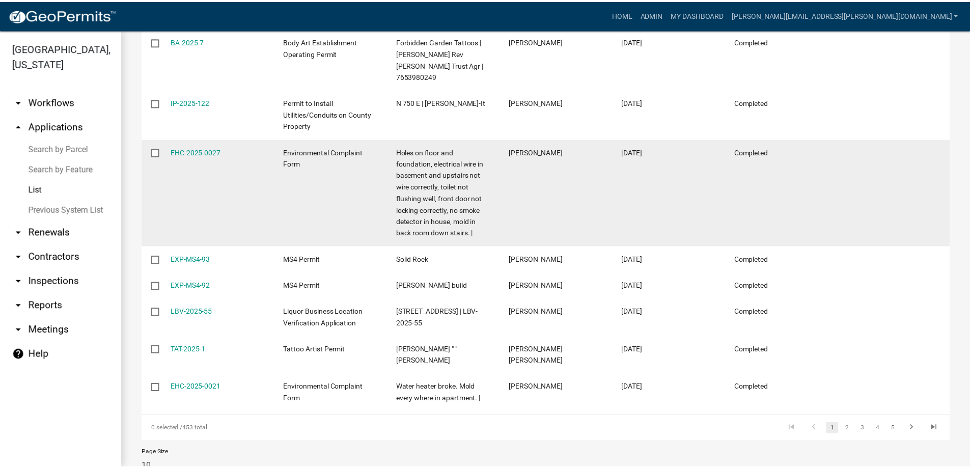
scroll to position [262, 0]
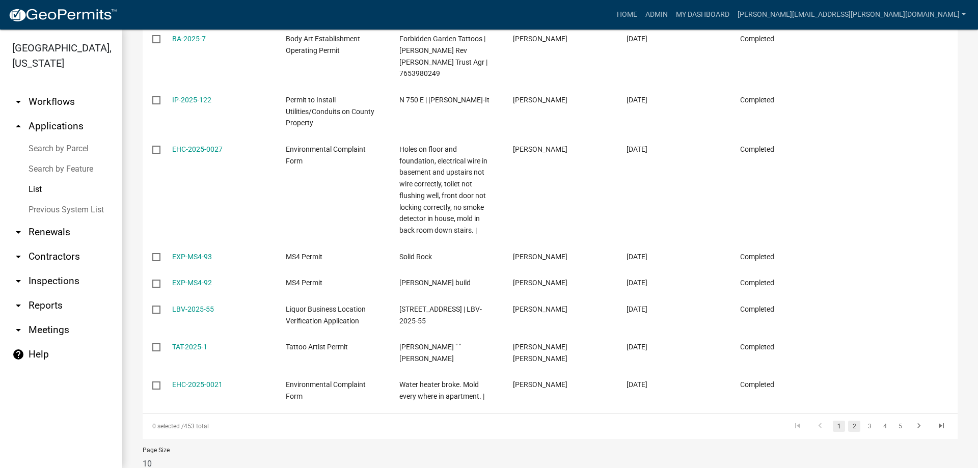
click at [848, 421] on link "2" at bounding box center [854, 426] width 12 height 11
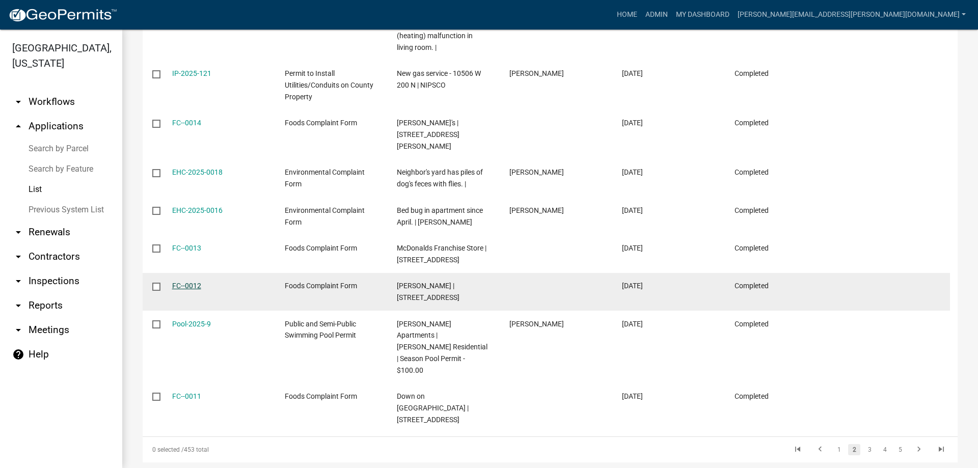
click at [188, 282] on link "FC--0012" at bounding box center [186, 286] width 29 height 8
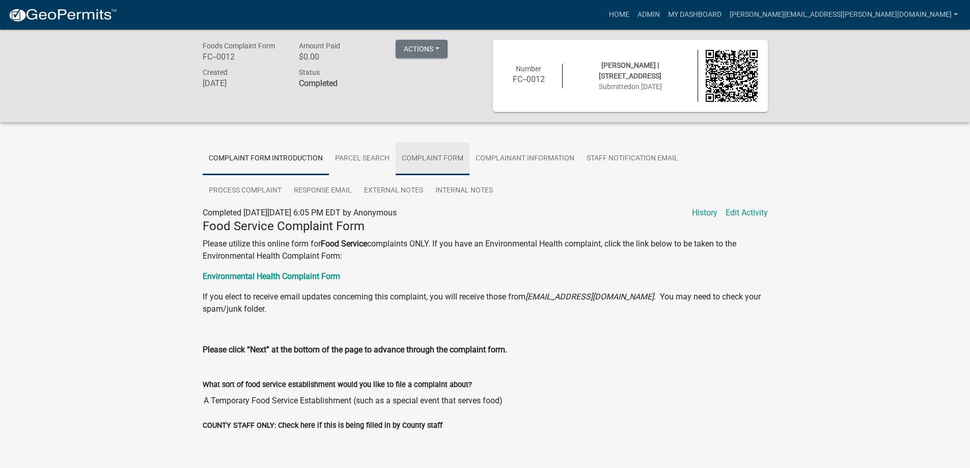
click at [416, 158] on link "Complaint Form" at bounding box center [433, 159] width 74 height 33
